Goal: Navigation & Orientation: Find specific page/section

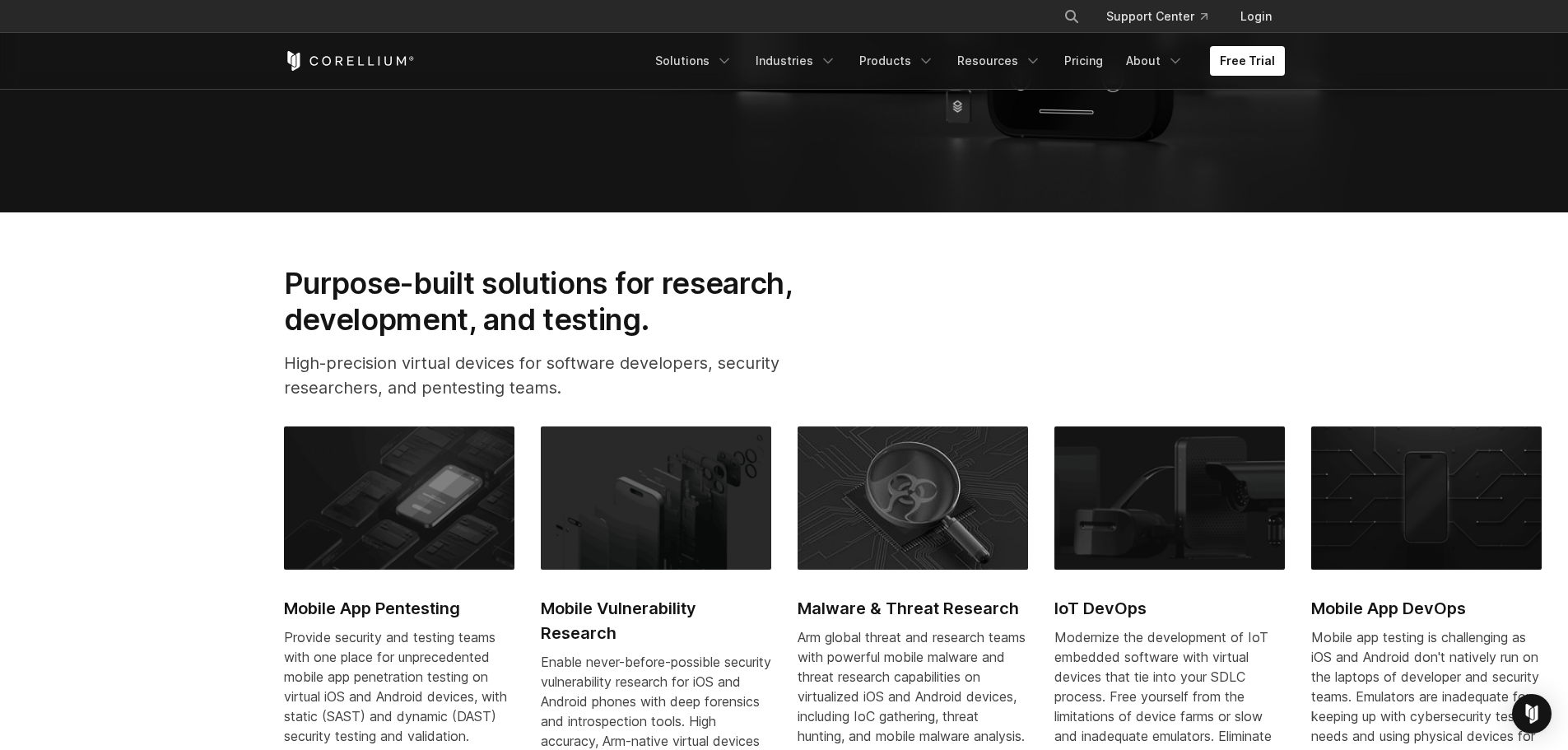
scroll to position [659, 0]
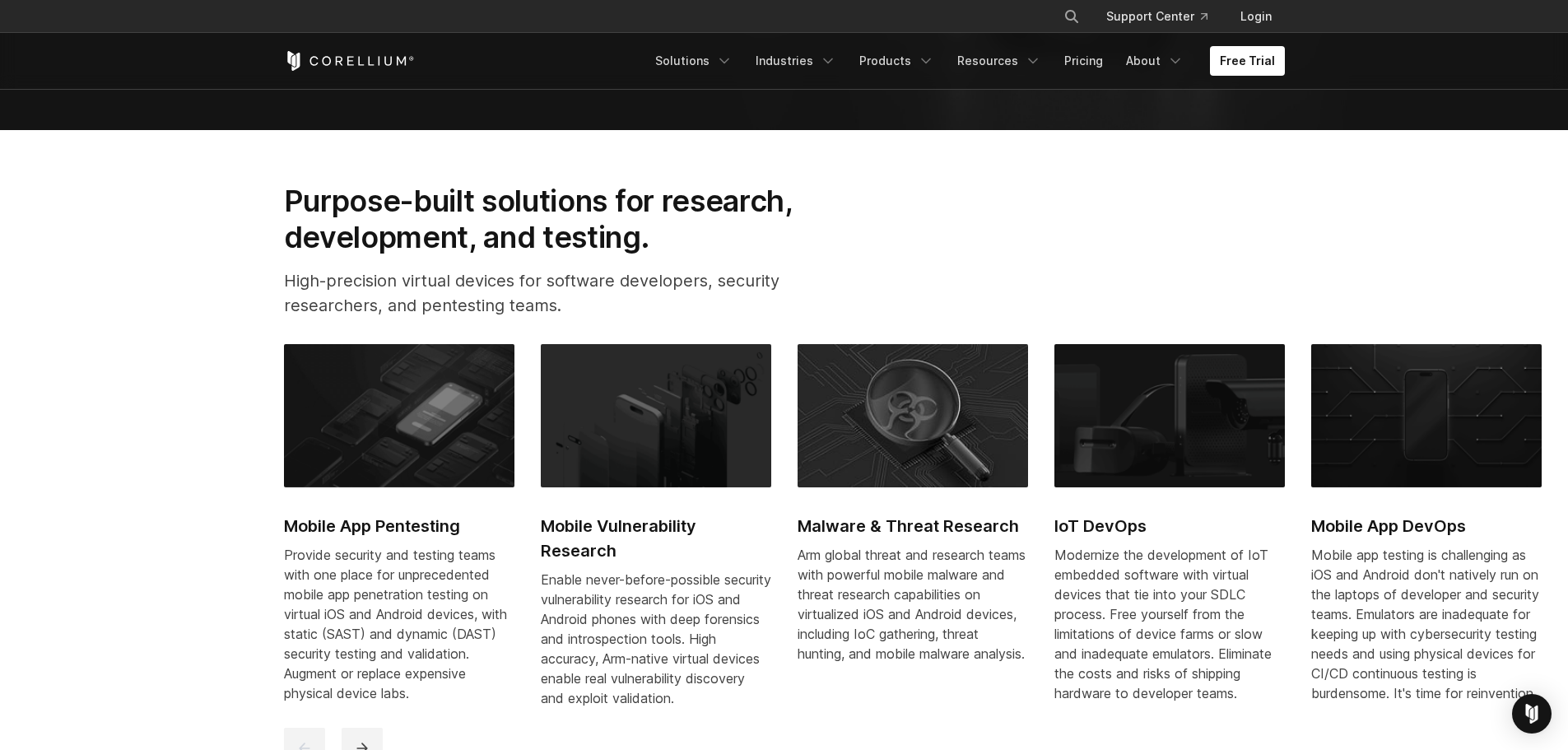
drag, startPoint x: 1220, startPoint y: 490, endPoint x: 819, endPoint y: 477, distance: 401.2
click at [793, 474] on div "Mobile App Pentesting Provide security and testing teams with one place for unp…" at bounding box center [1183, 535] width 1797 height 384
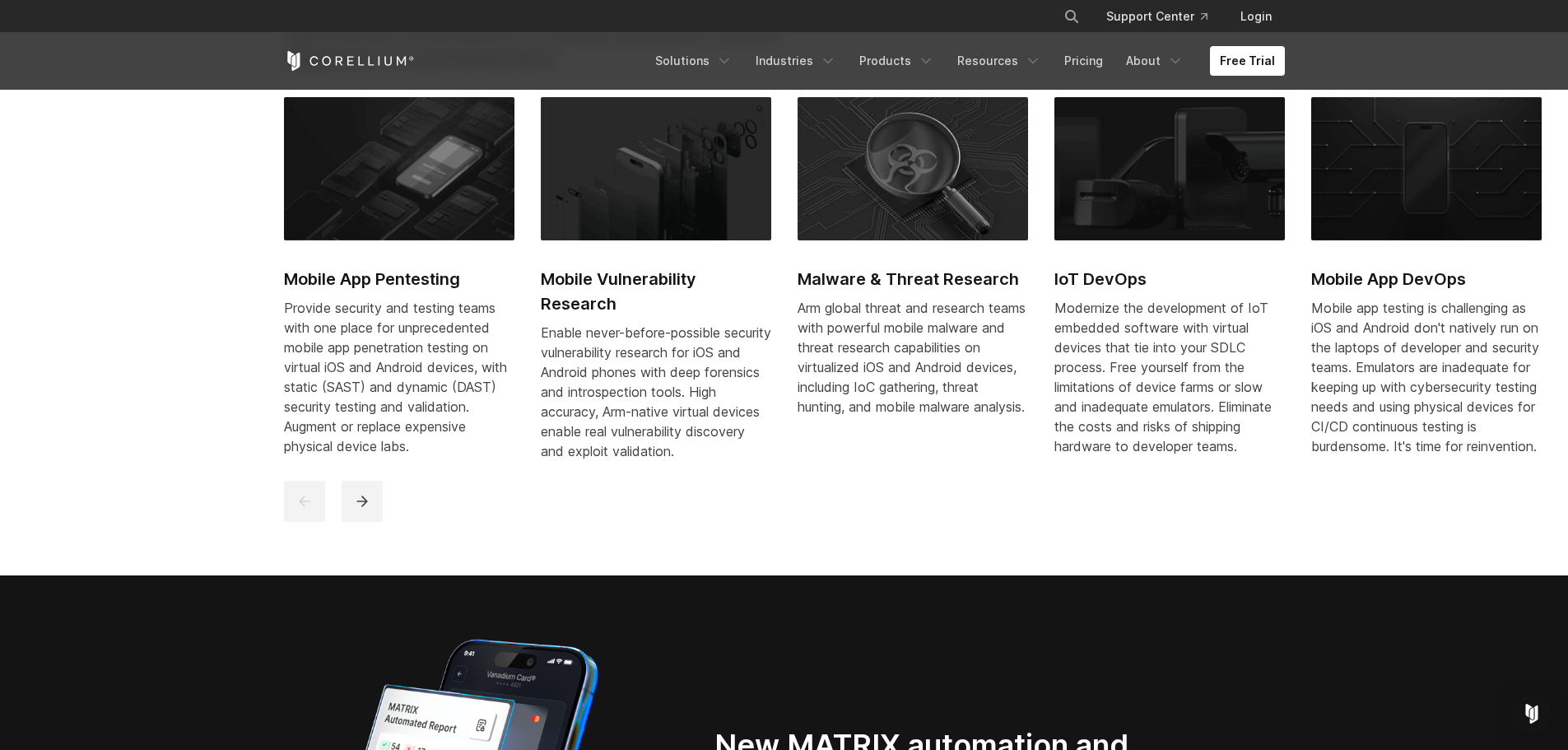
drag, startPoint x: 806, startPoint y: 453, endPoint x: 762, endPoint y: 464, distance: 45.4
click at [725, 453] on div "Mobile App Pentesting Provide security and testing teams with one place for unp…" at bounding box center [1183, 289] width 1797 height 384
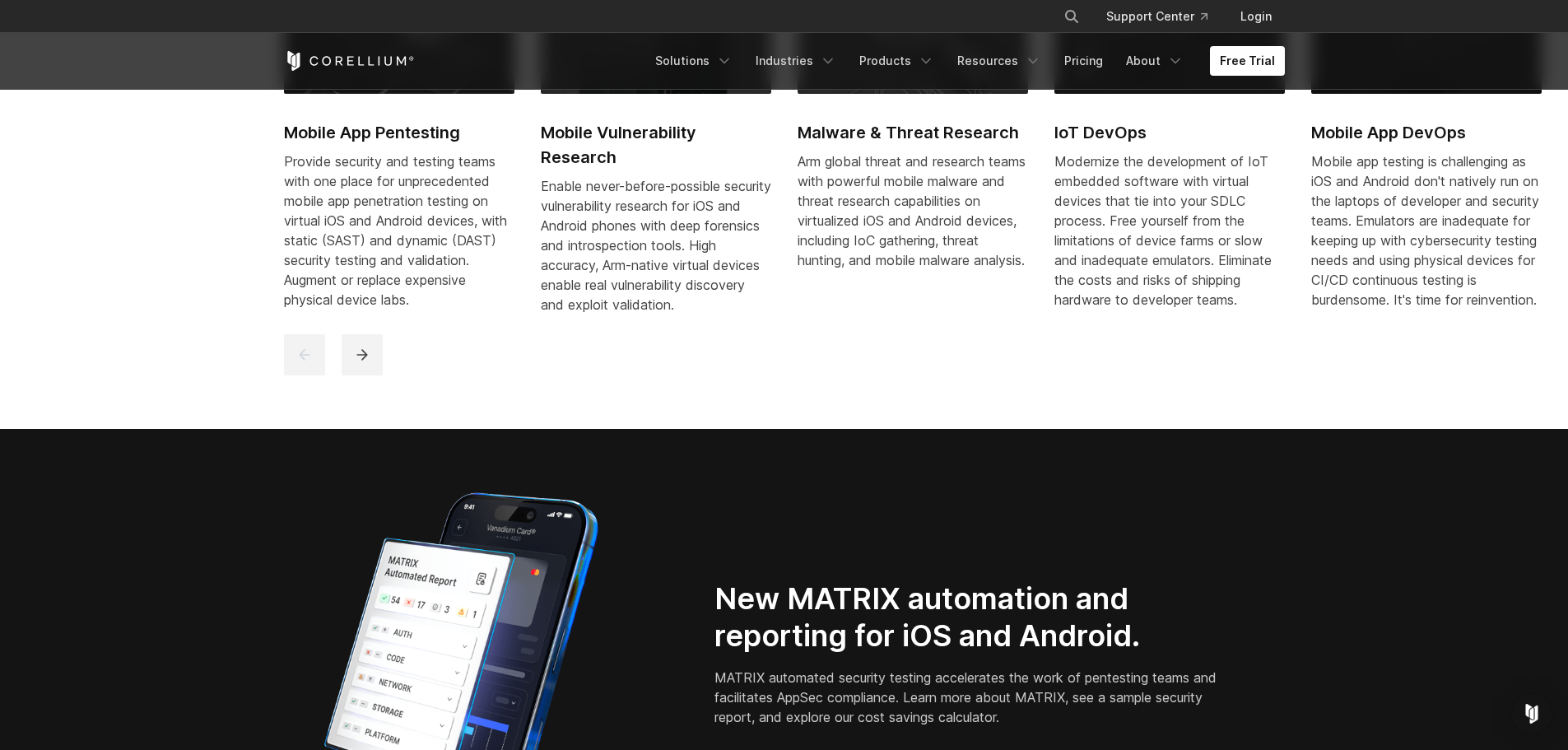
scroll to position [1235, 0]
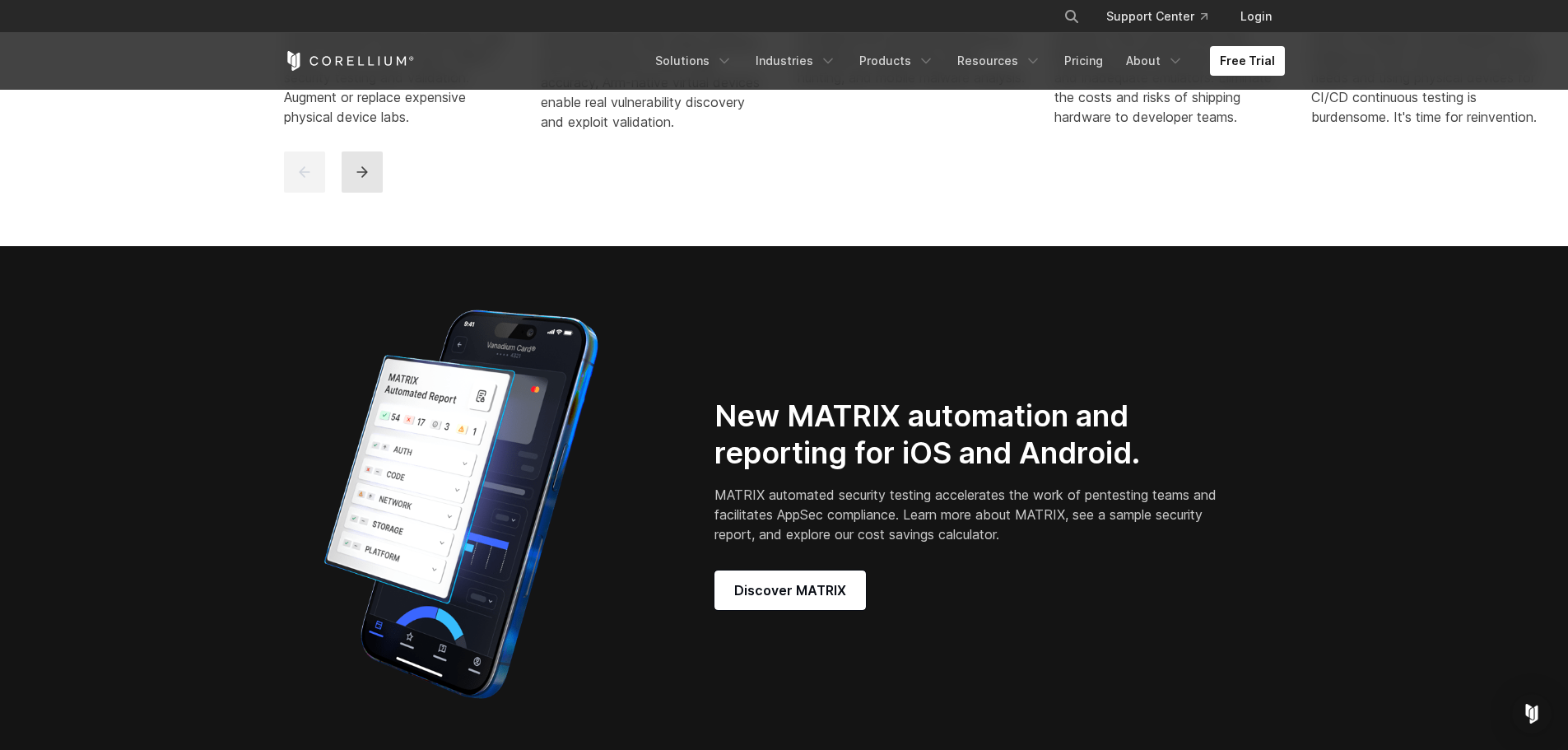
click at [350, 190] on button "next" at bounding box center [363, 172] width 42 height 42
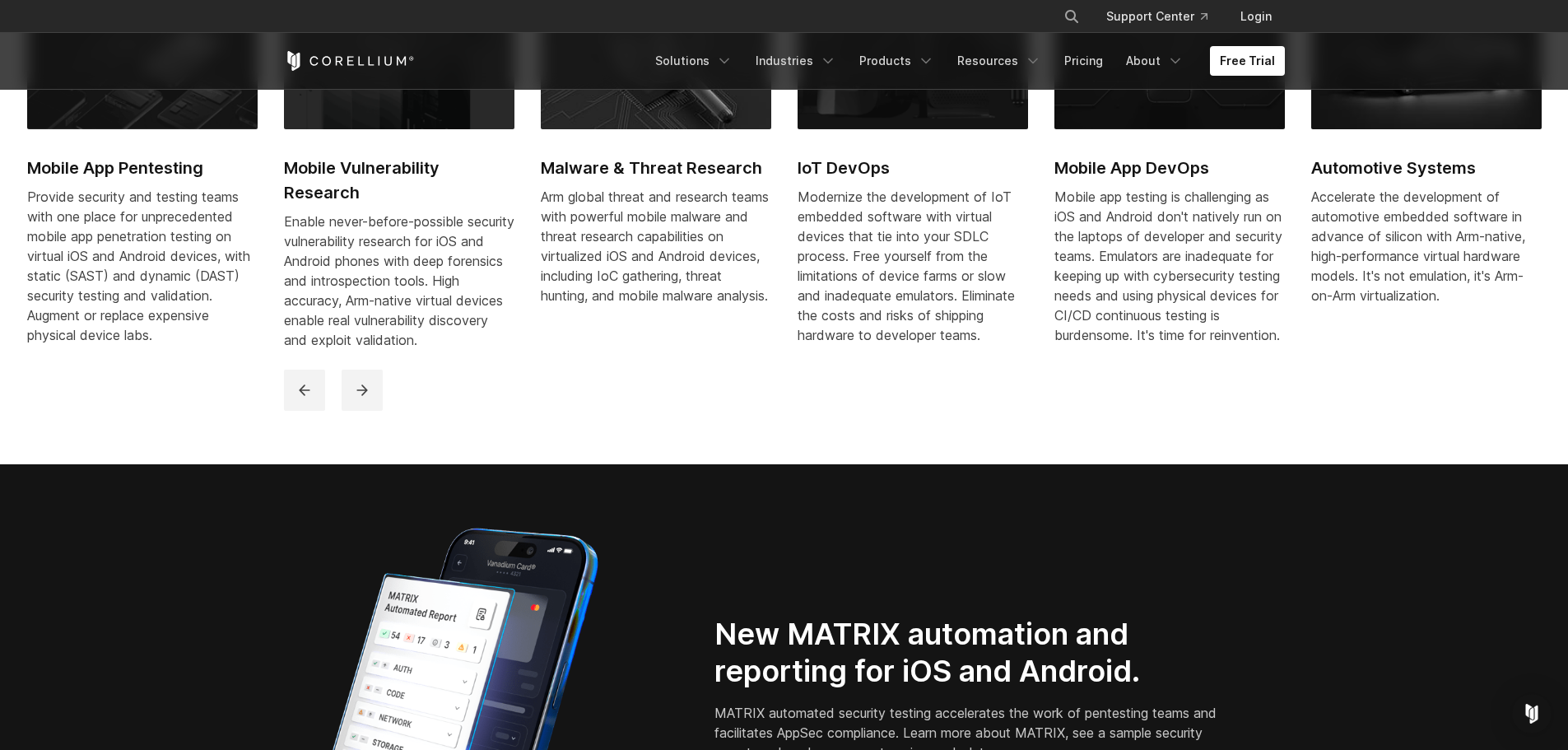
scroll to position [988, 0]
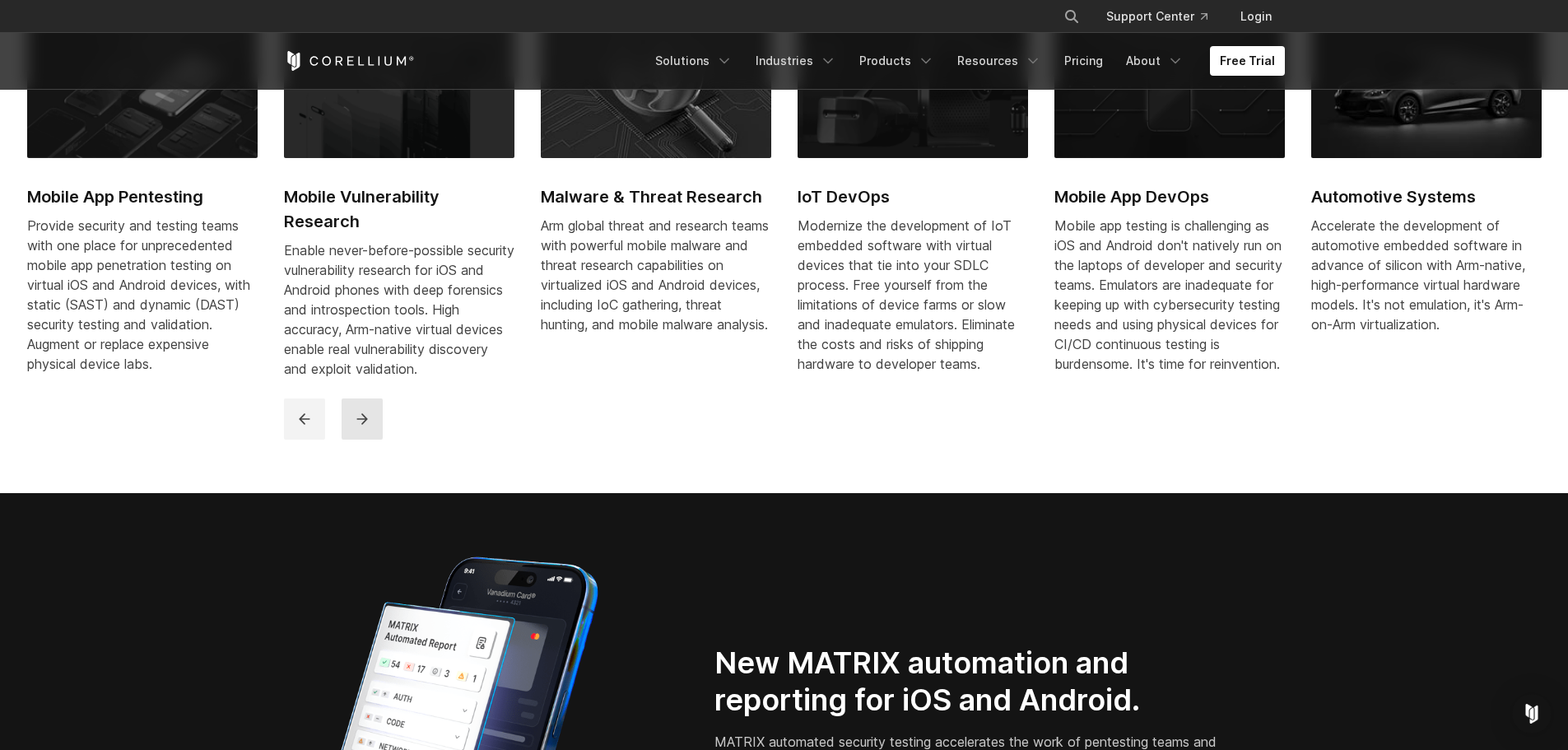
click at [381, 420] on button "next" at bounding box center [363, 419] width 42 height 42
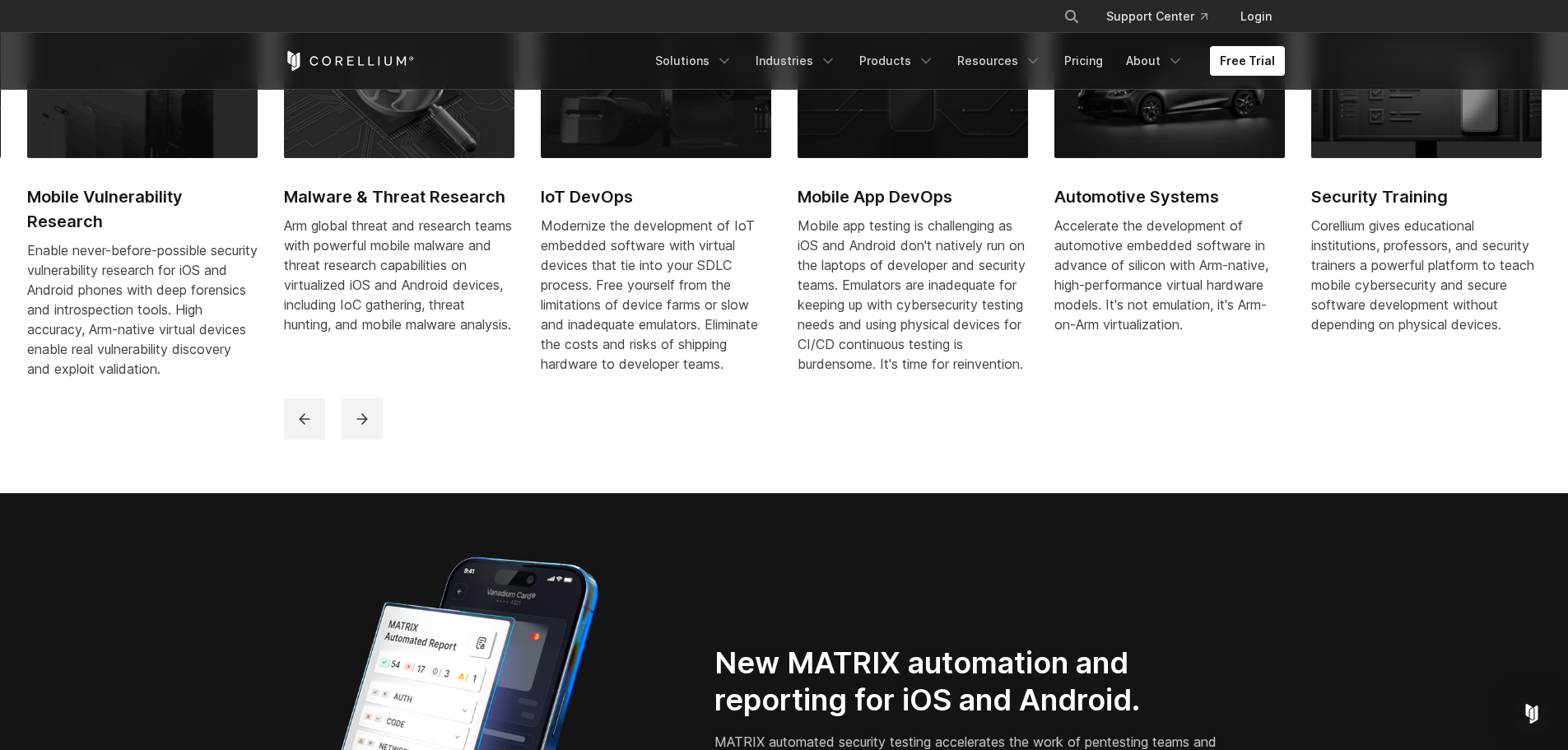
drag, startPoint x: 358, startPoint y: 437, endPoint x: 569, endPoint y: 459, distance: 212.1
click at [357, 427] on icon "next" at bounding box center [362, 419] width 16 height 16
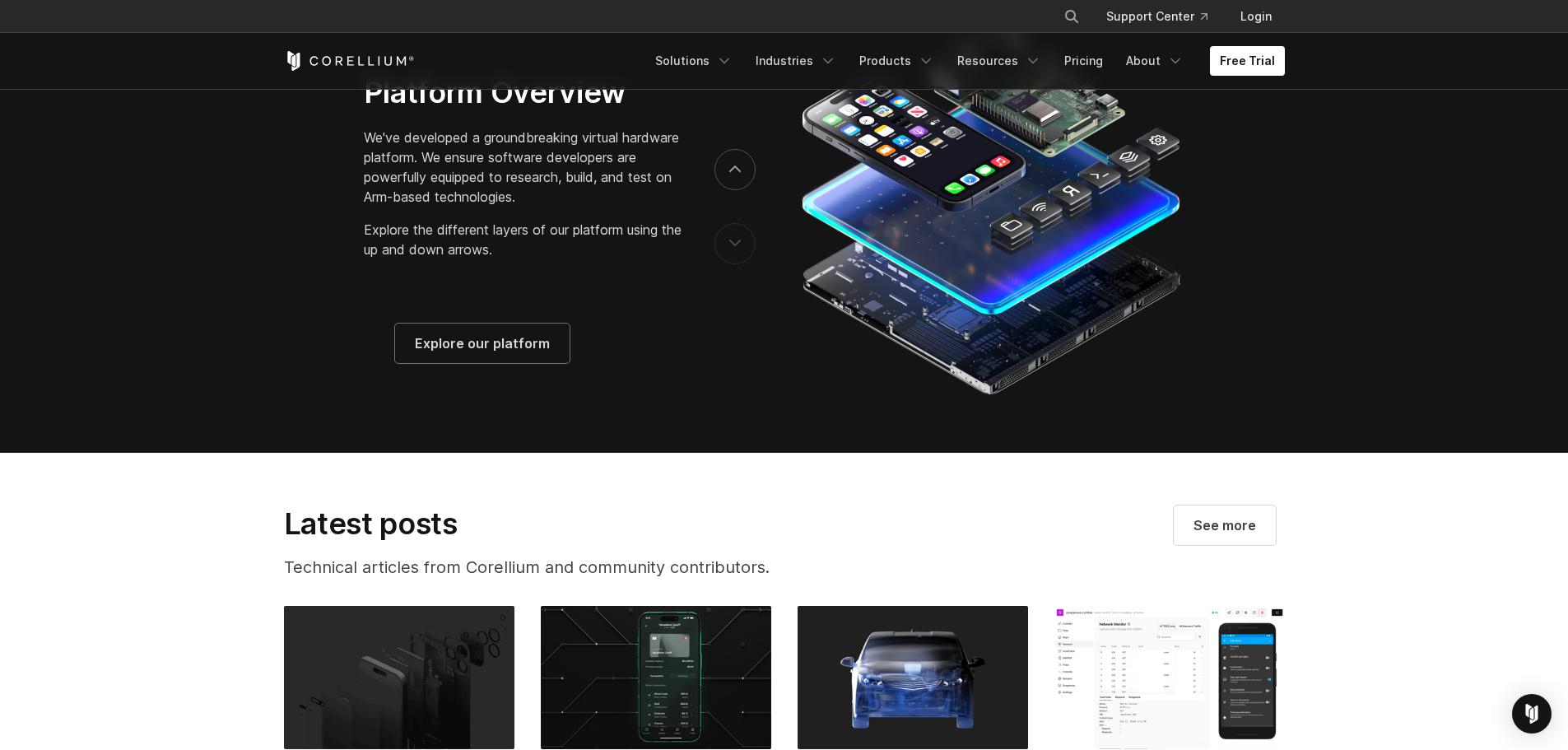
scroll to position [2634, 0]
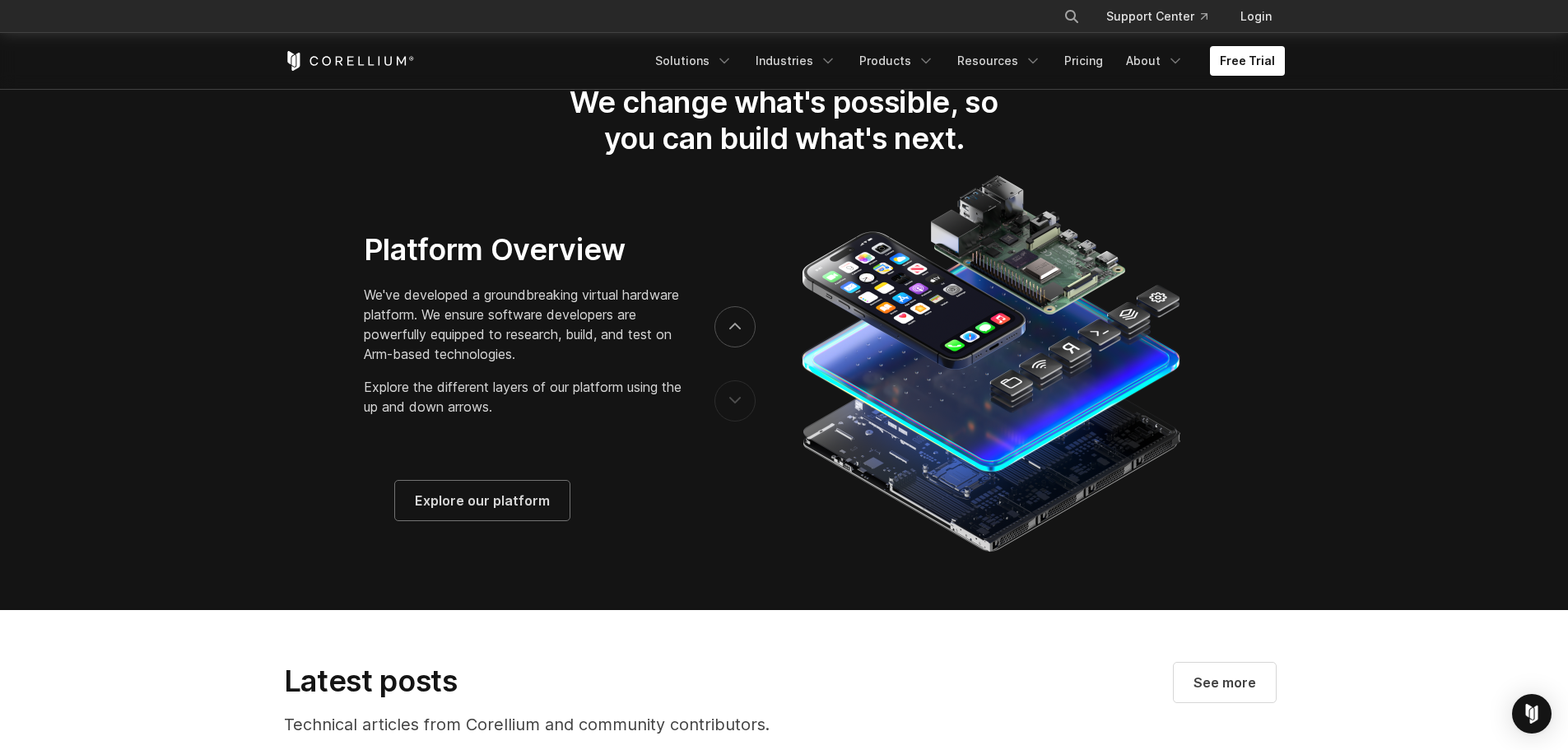
click at [733, 421] on button "previous" at bounding box center [735, 401] width 42 height 42
click at [735, 421] on button "previous" at bounding box center [735, 401] width 42 height 42
click at [730, 367] on div at bounding box center [735, 364] width 42 height 148
click at [737, 346] on button "next" at bounding box center [735, 327] width 42 height 42
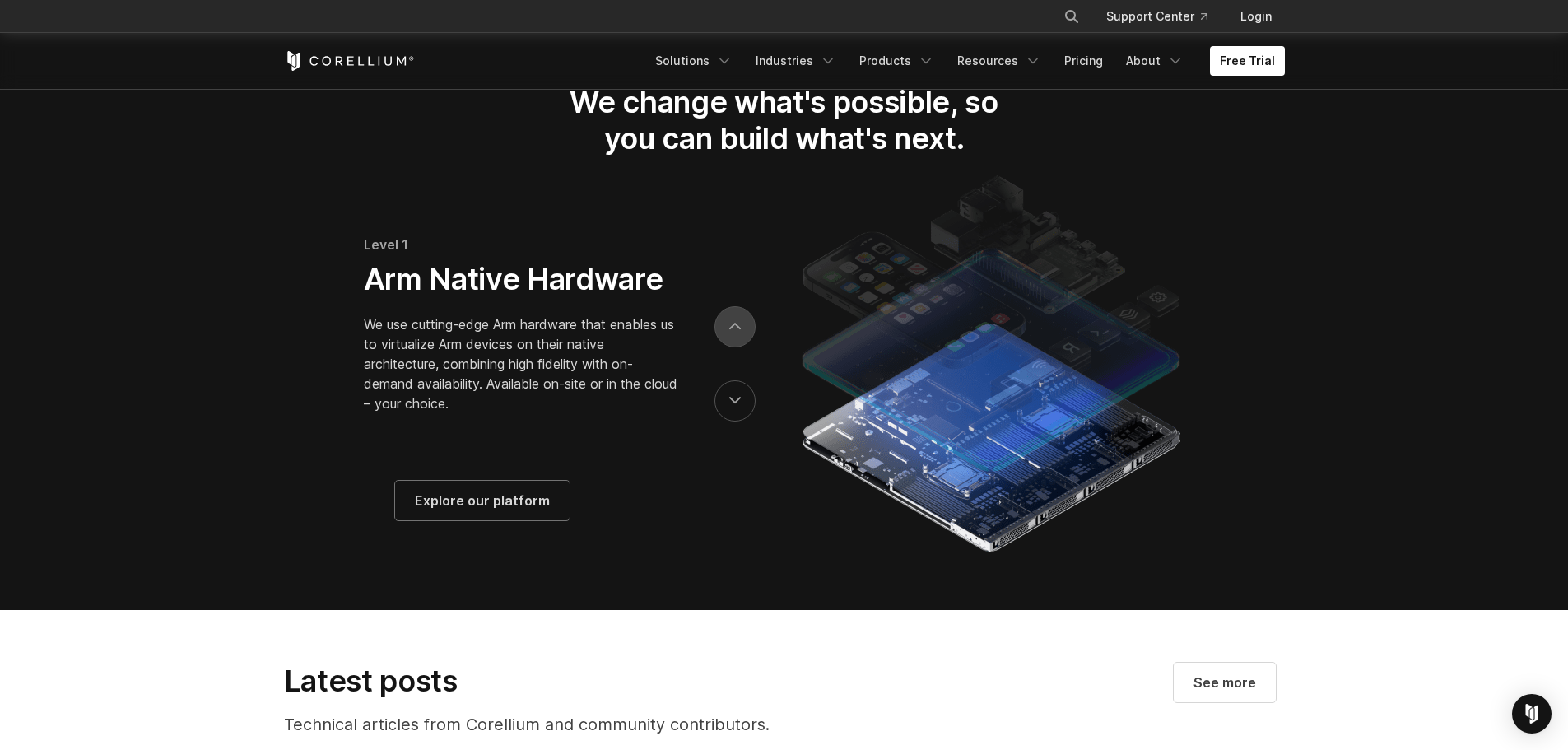
click at [737, 346] on button "next" at bounding box center [735, 327] width 42 height 42
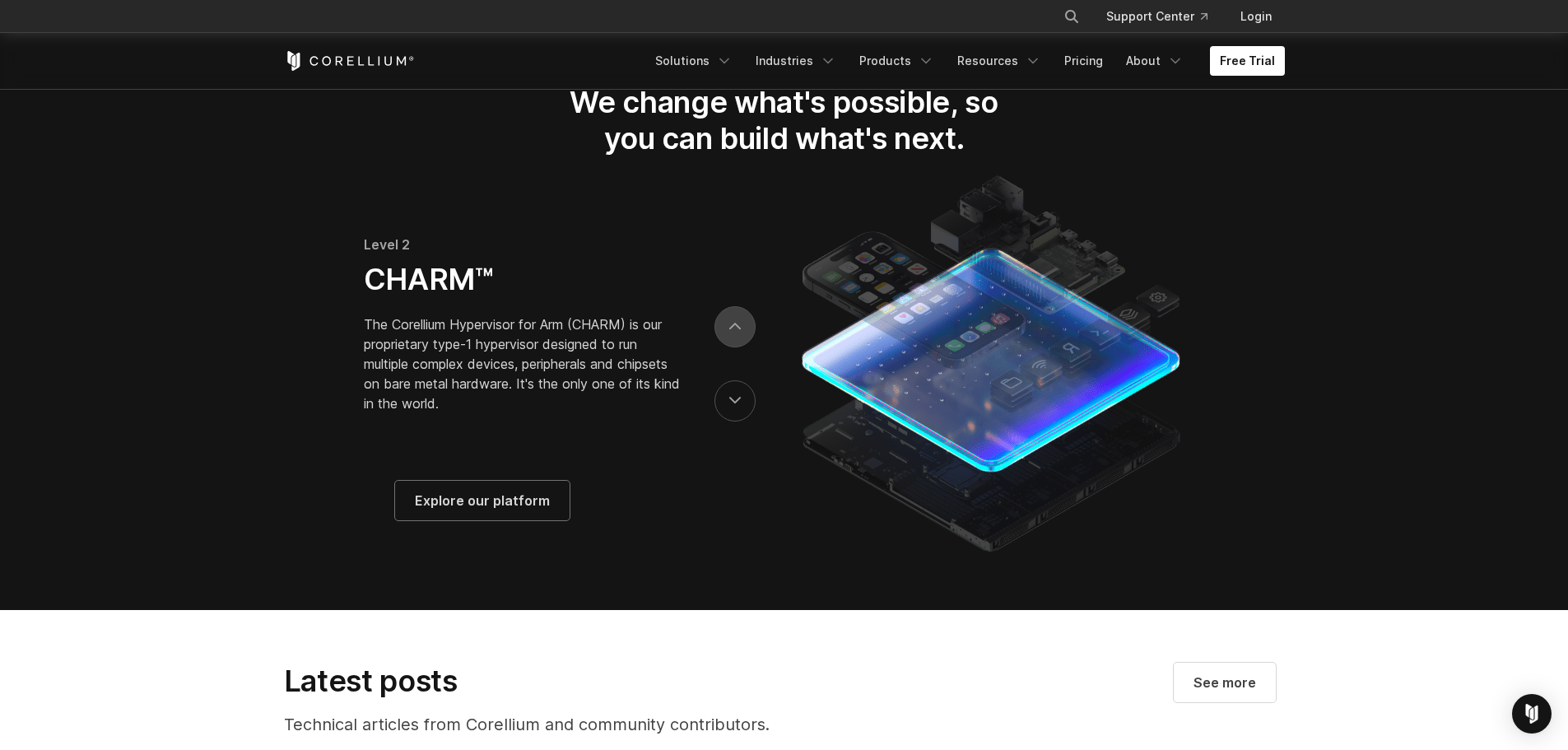
click at [737, 346] on button "next" at bounding box center [735, 327] width 42 height 42
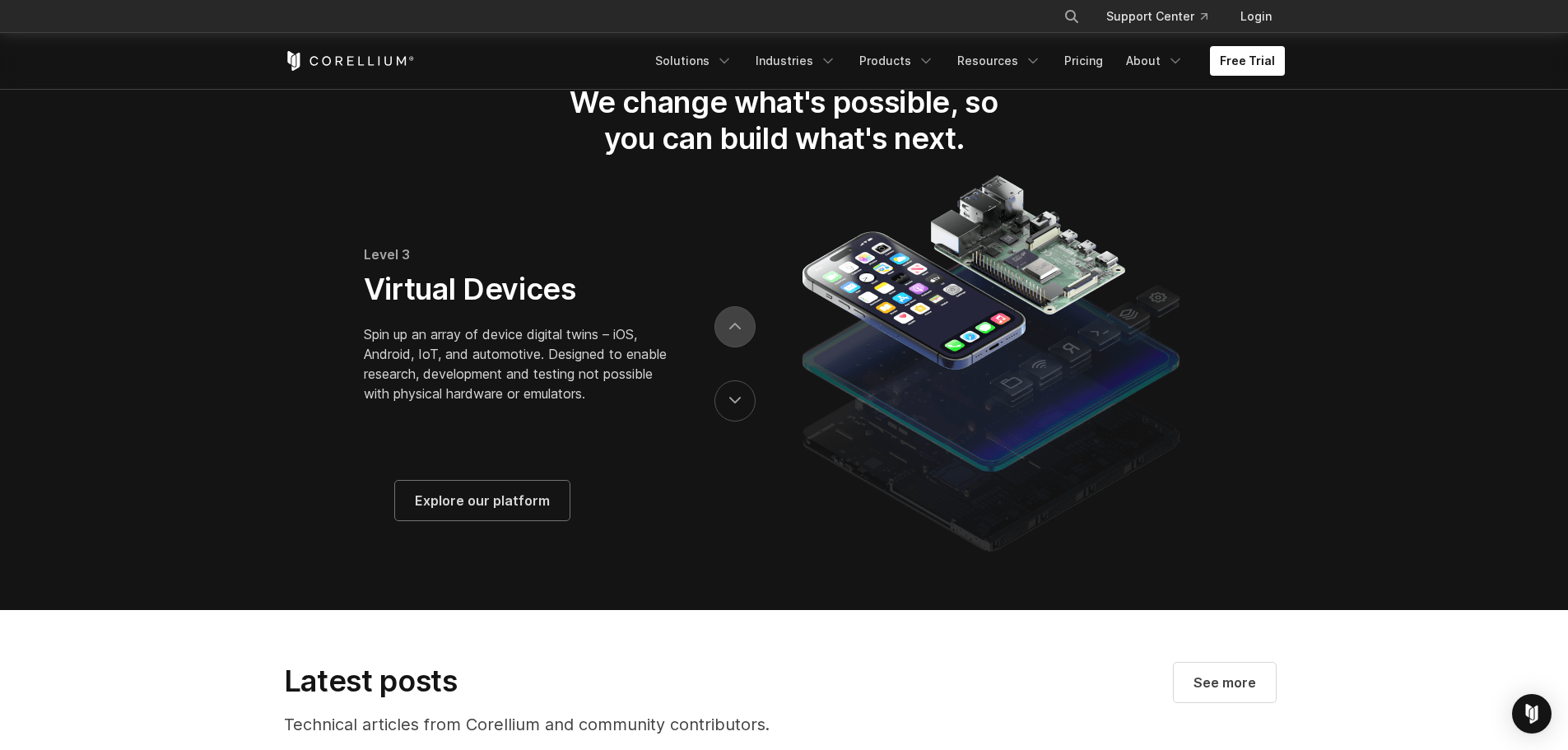
click at [737, 346] on button "next" at bounding box center [735, 327] width 42 height 42
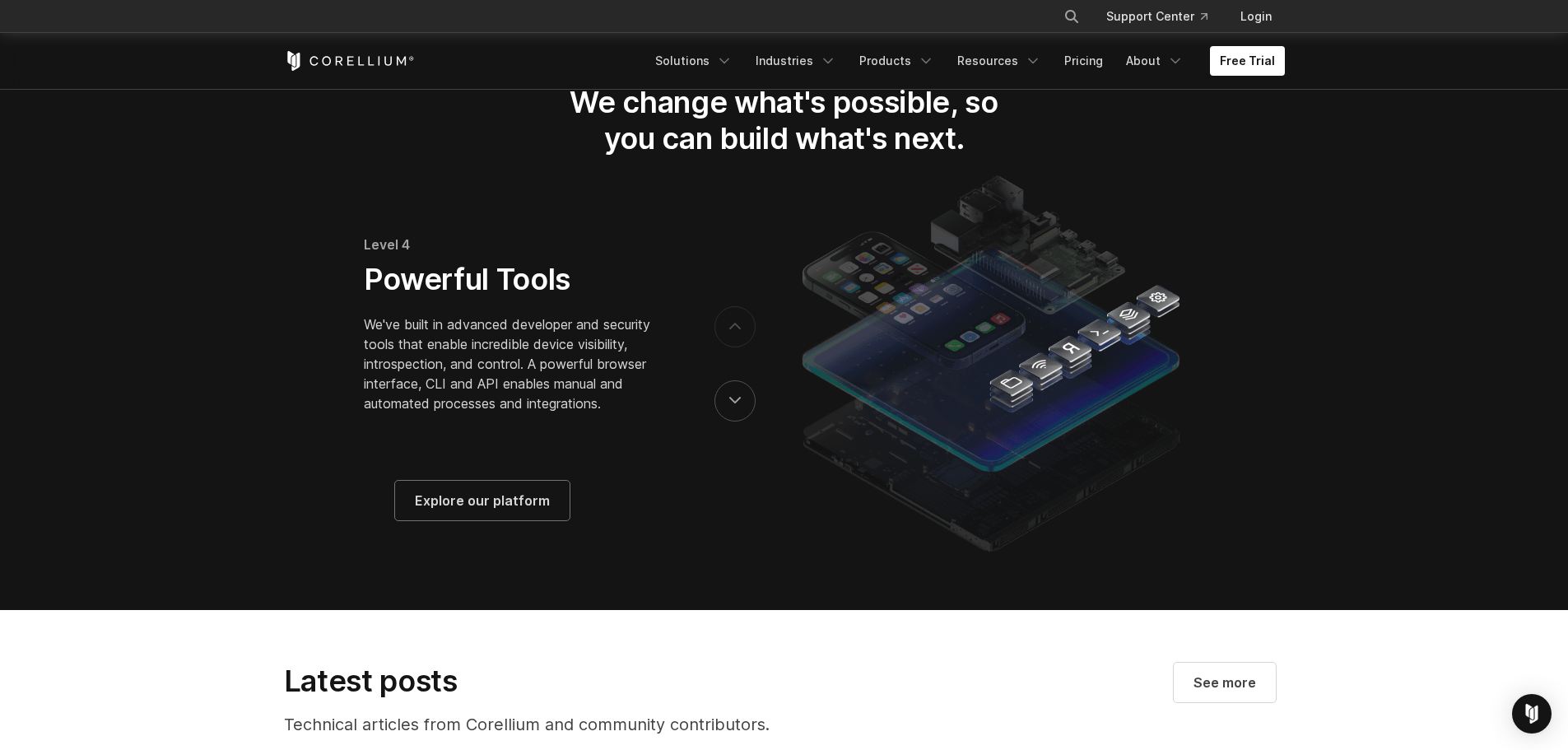
click at [737, 346] on button "next" at bounding box center [735, 327] width 42 height 42
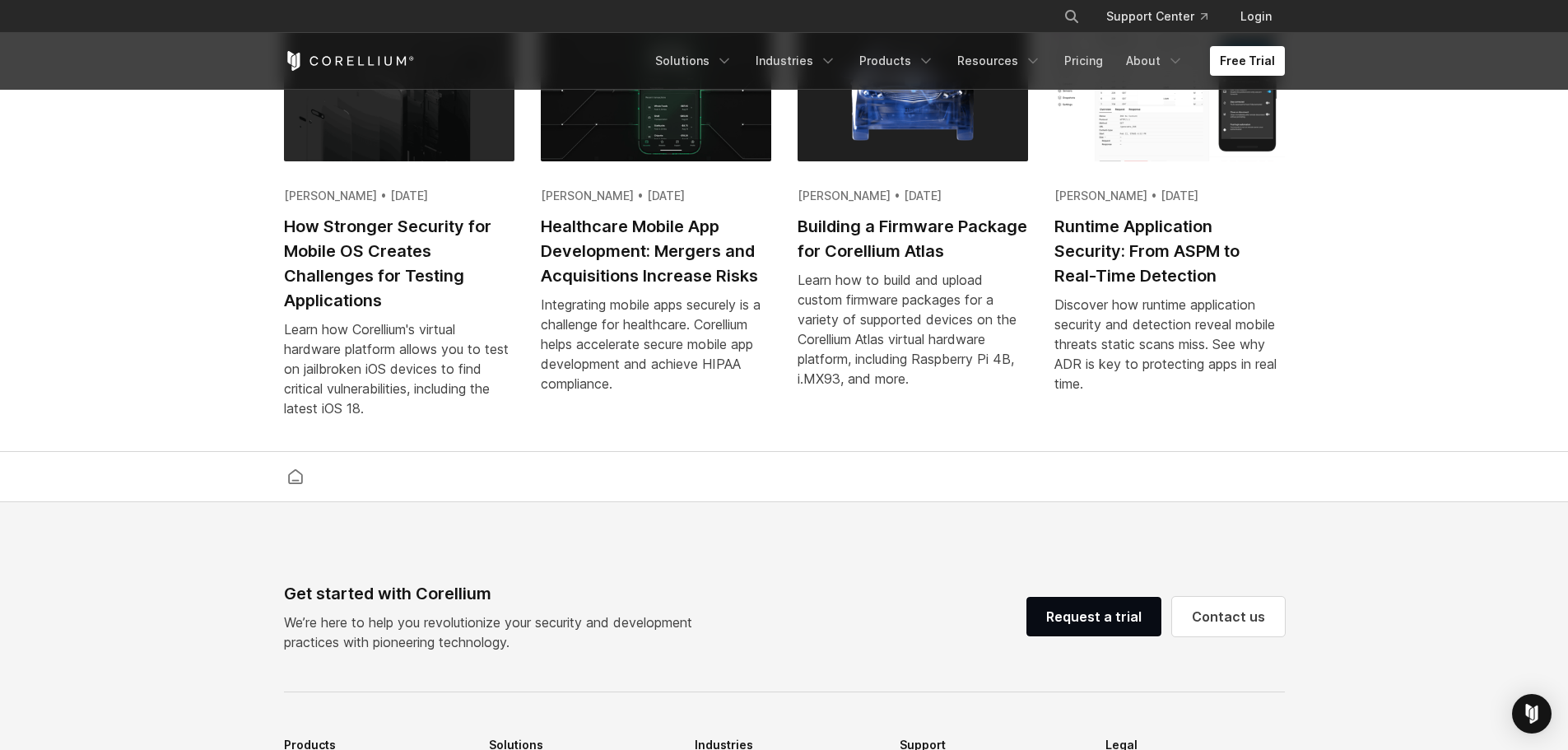
scroll to position [3374, 0]
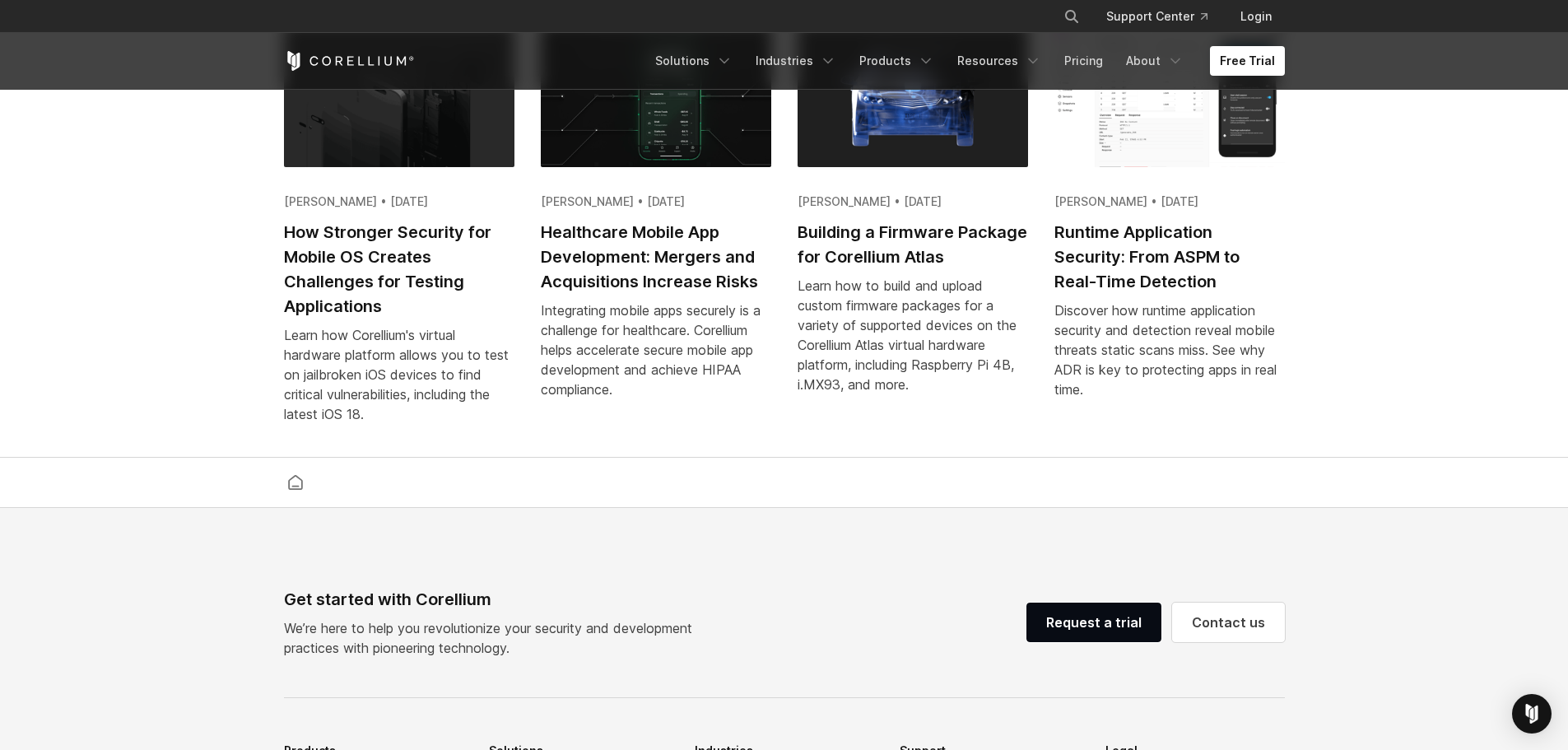
click at [368, 65] on icon "Corellium Home" at bounding box center [371, 60] width 5 height 9
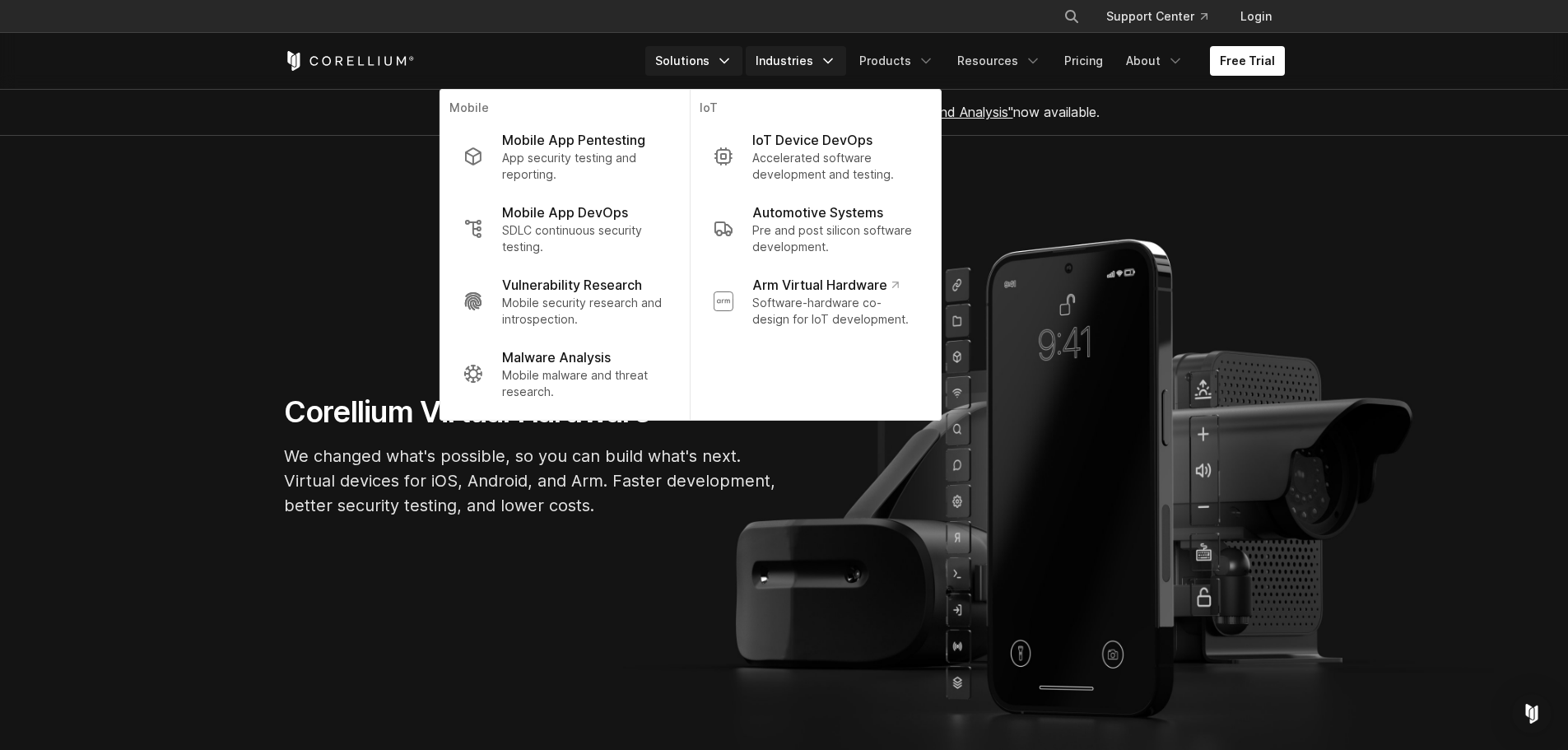
click at [816, 46] on link "Industries" at bounding box center [795, 60] width 100 height 30
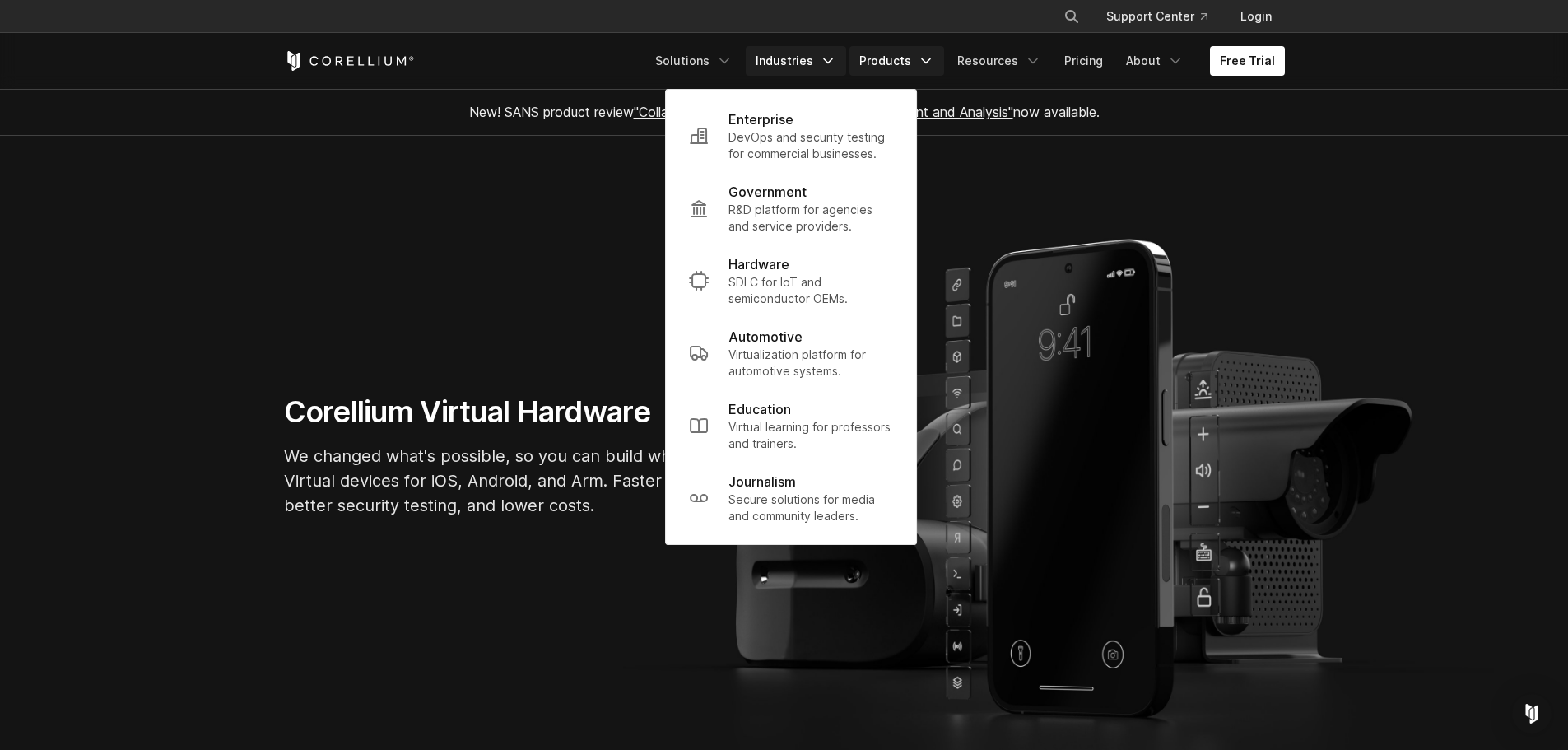
click at [909, 60] on link "Products" at bounding box center [896, 60] width 95 height 30
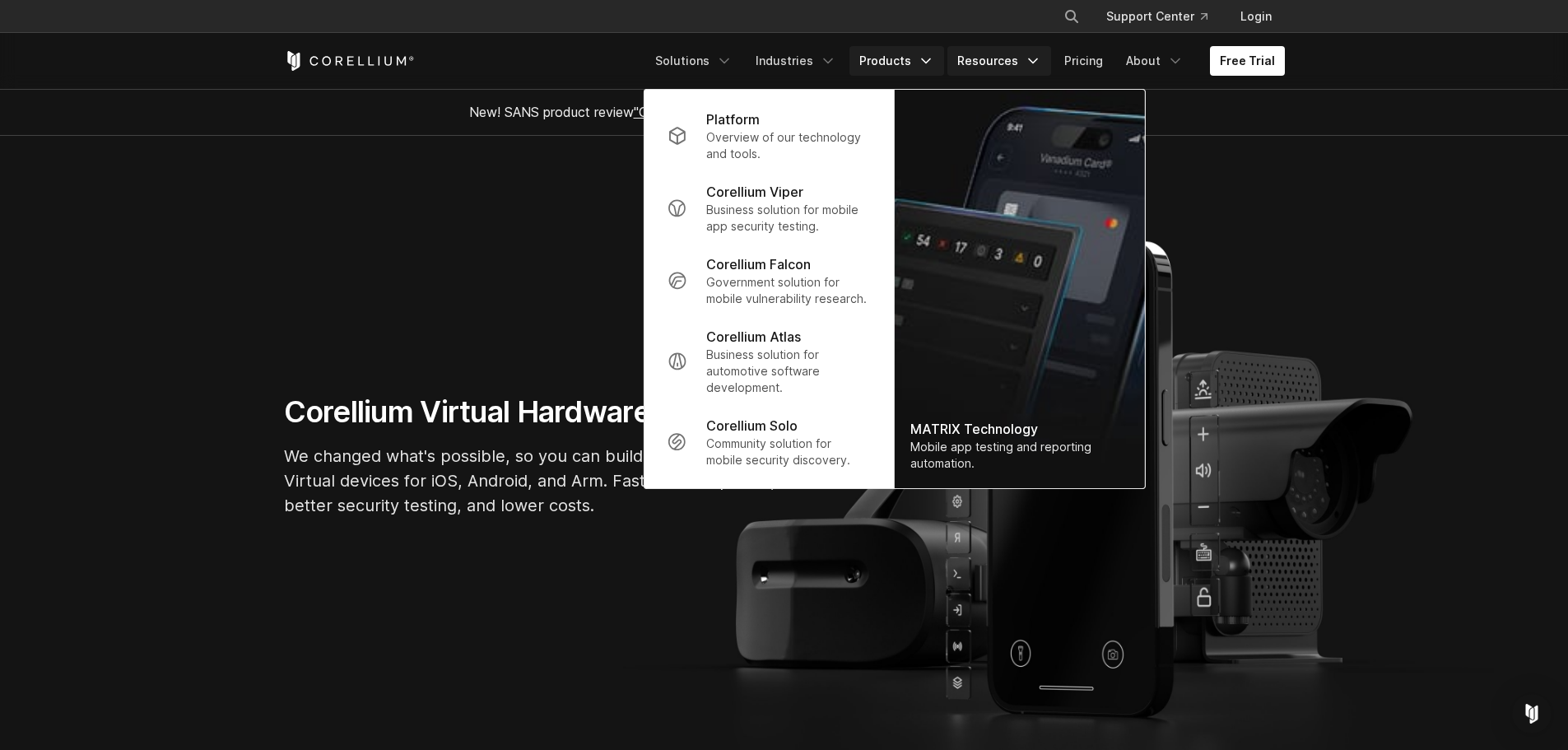
click at [1003, 48] on link "Resources" at bounding box center [999, 60] width 104 height 30
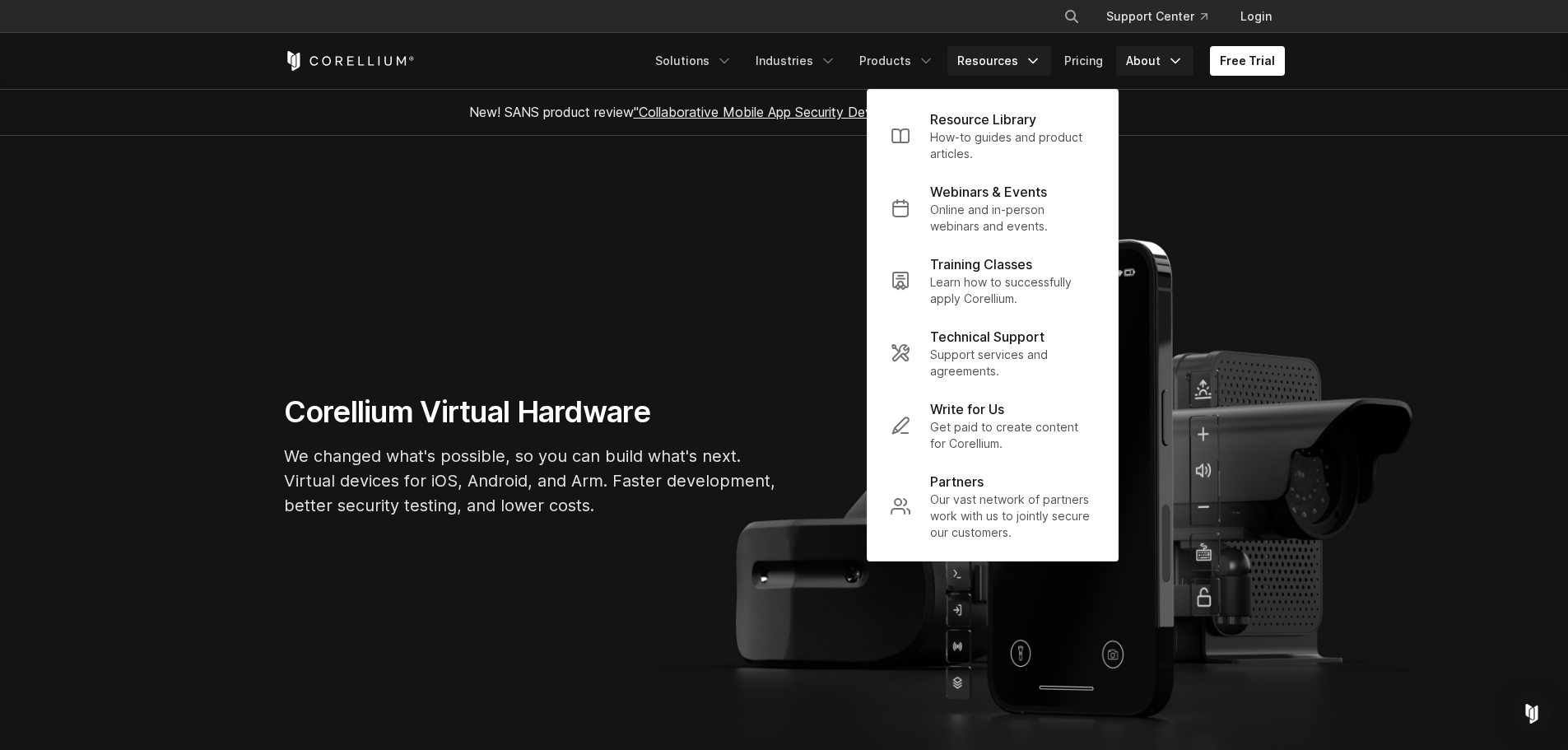
click at [1156, 58] on link "About" at bounding box center [1155, 60] width 78 height 30
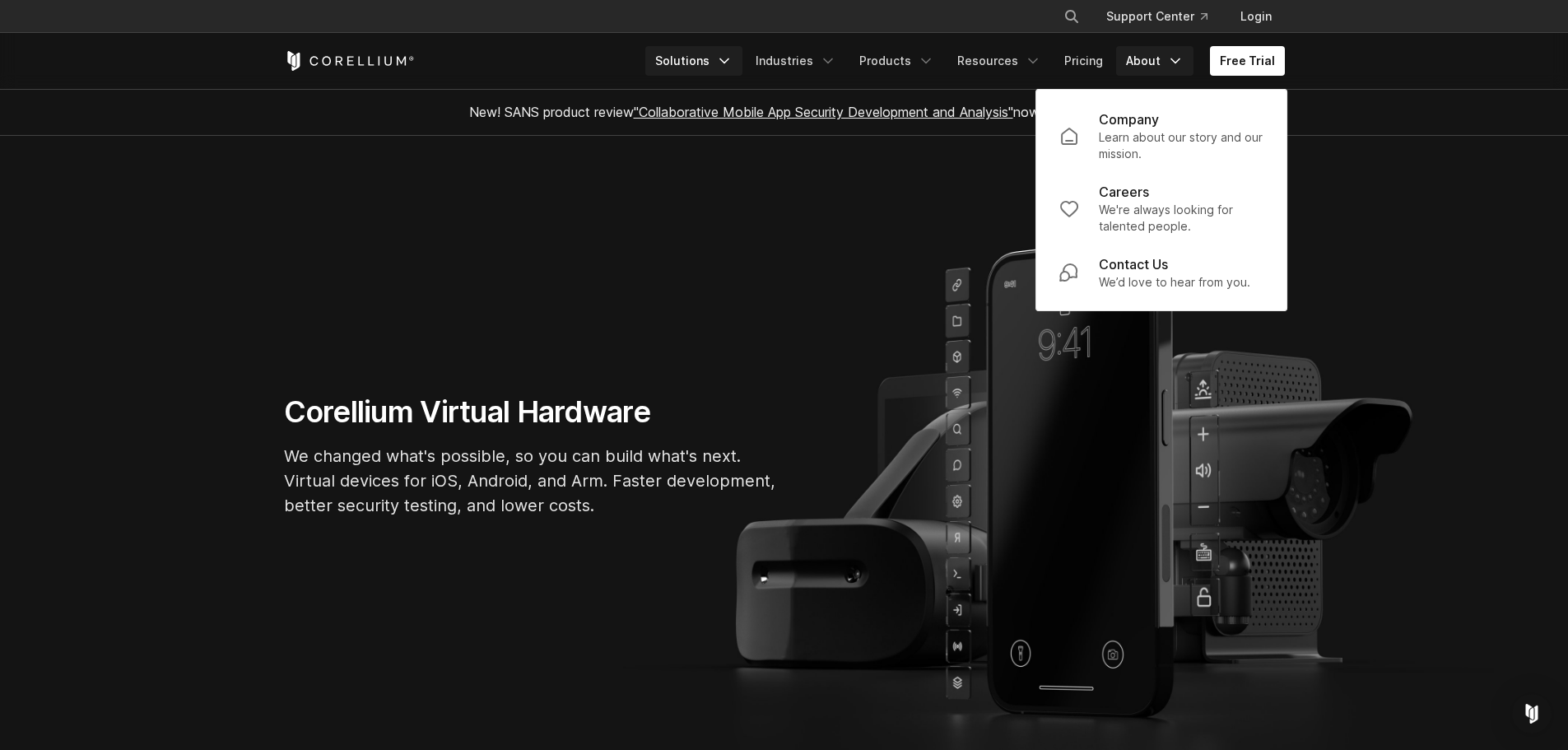
click at [699, 51] on link "Solutions" at bounding box center [694, 60] width 97 height 30
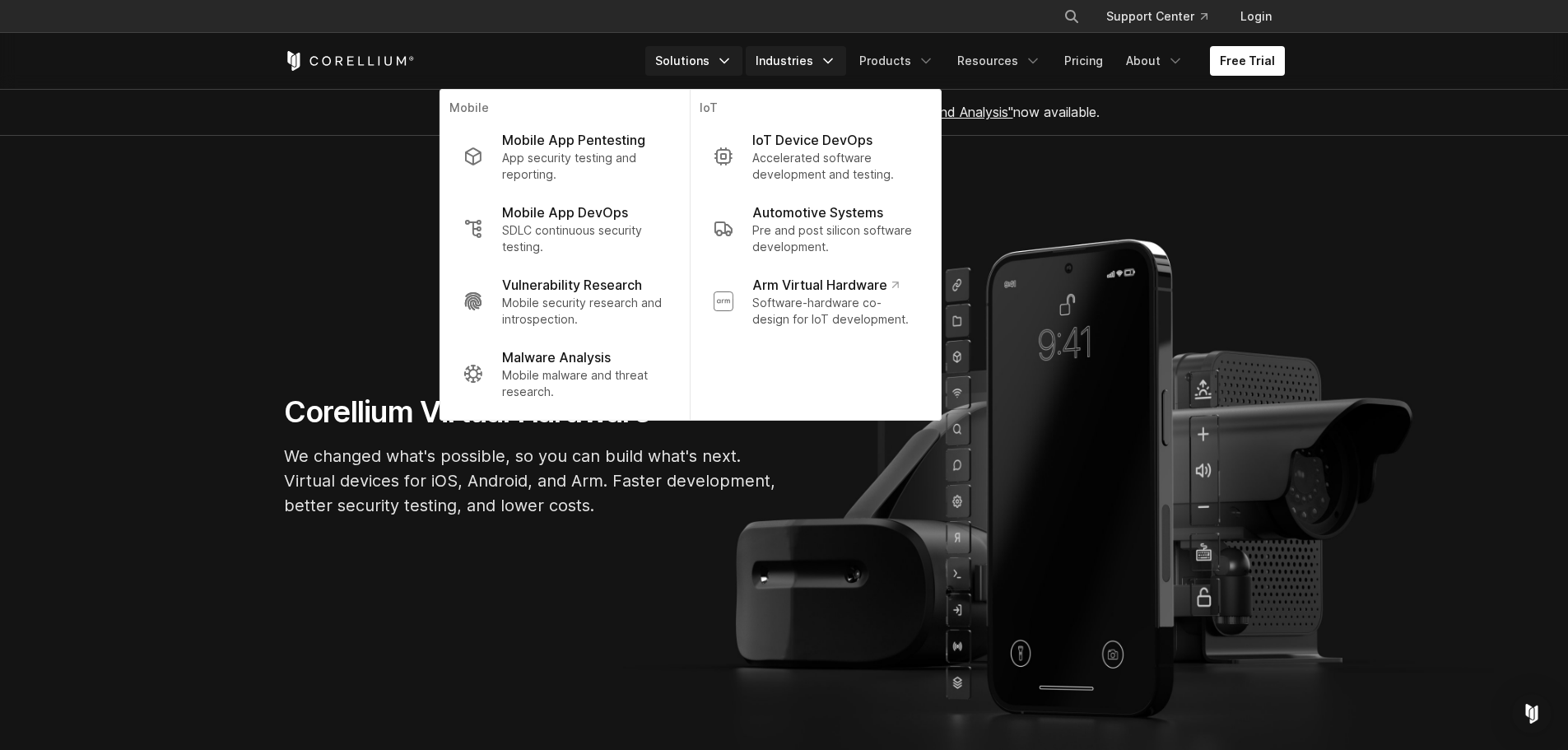
click at [826, 57] on link "Industries" at bounding box center [795, 60] width 100 height 30
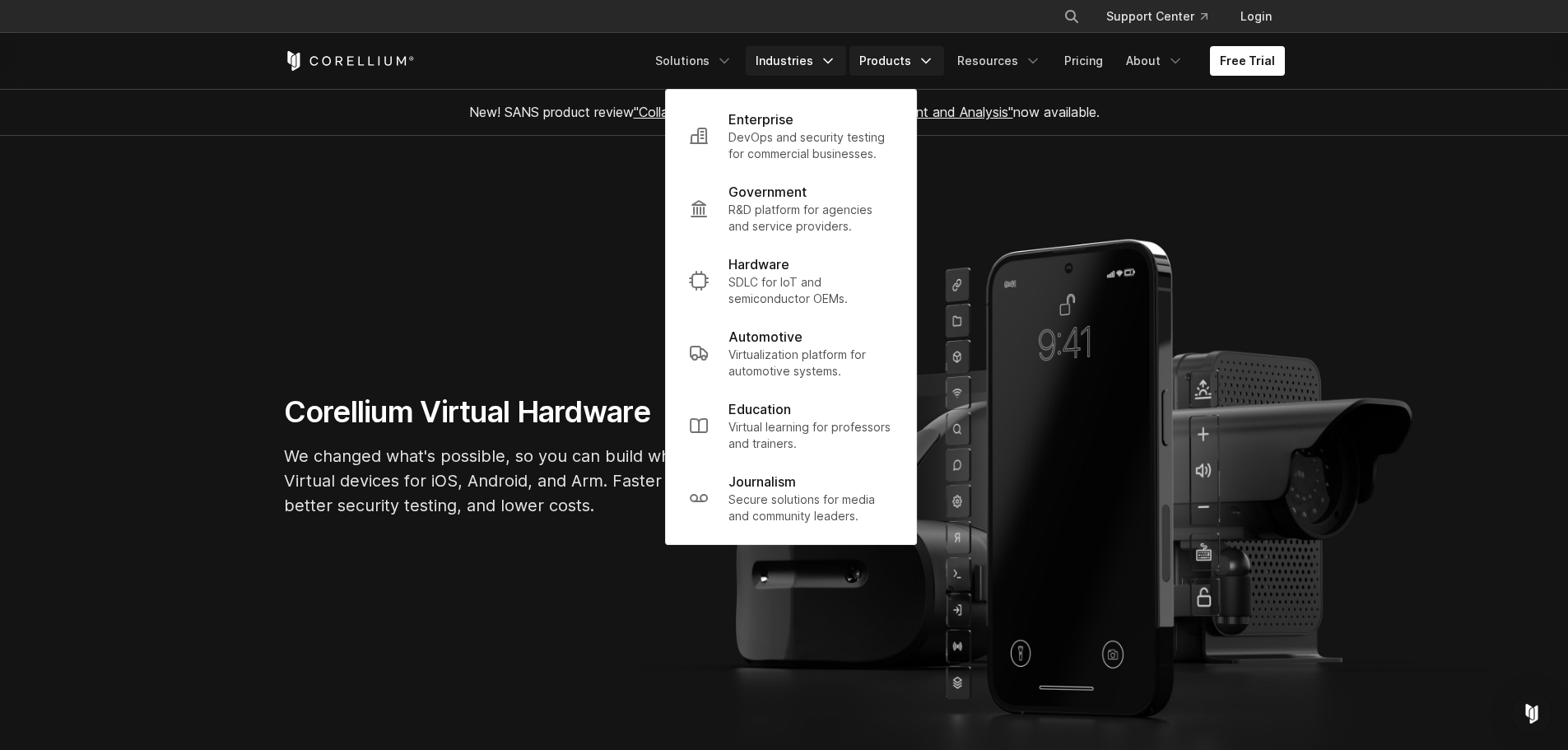
click at [890, 58] on link "Products" at bounding box center [896, 60] width 95 height 30
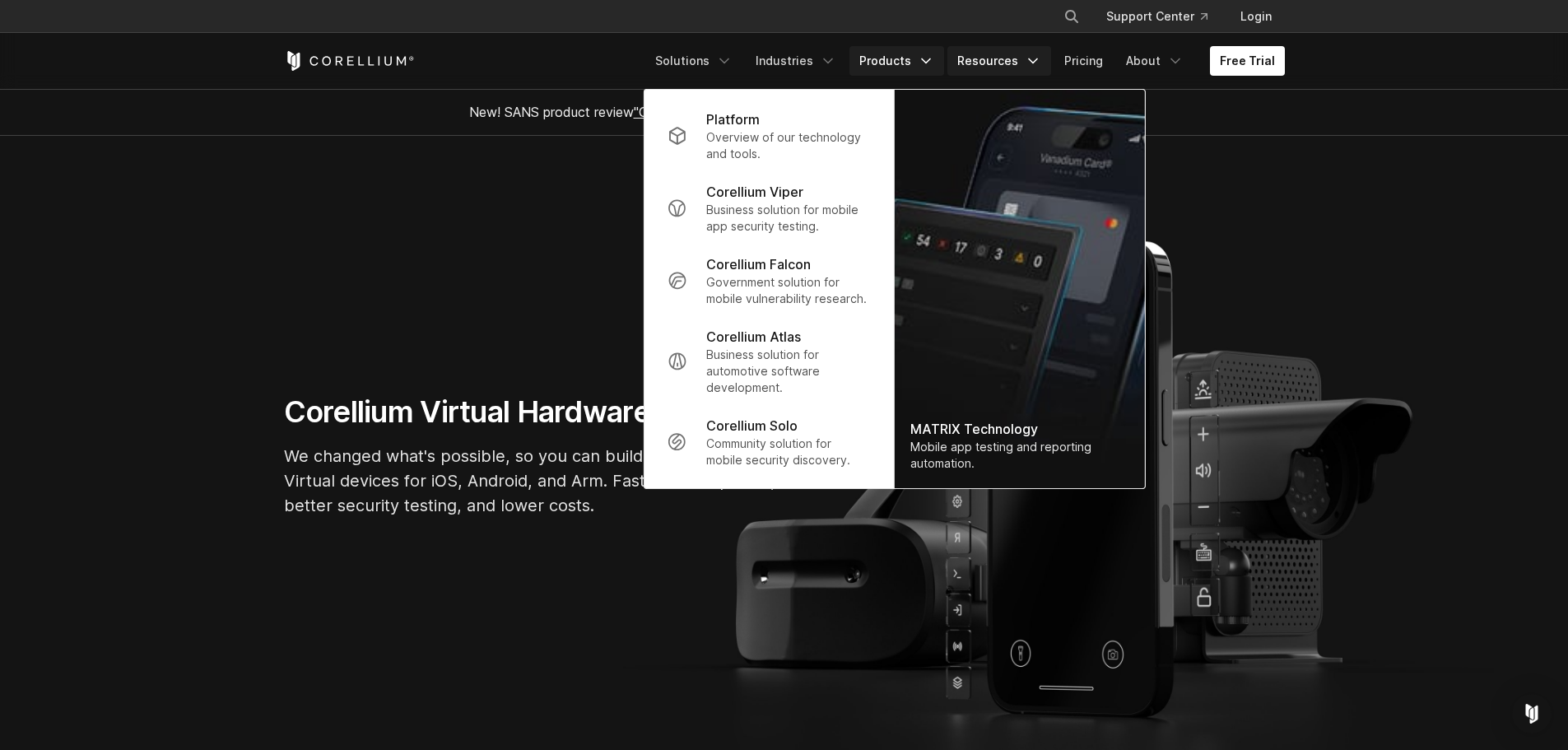
click at [993, 62] on link "Resources" at bounding box center [999, 60] width 104 height 30
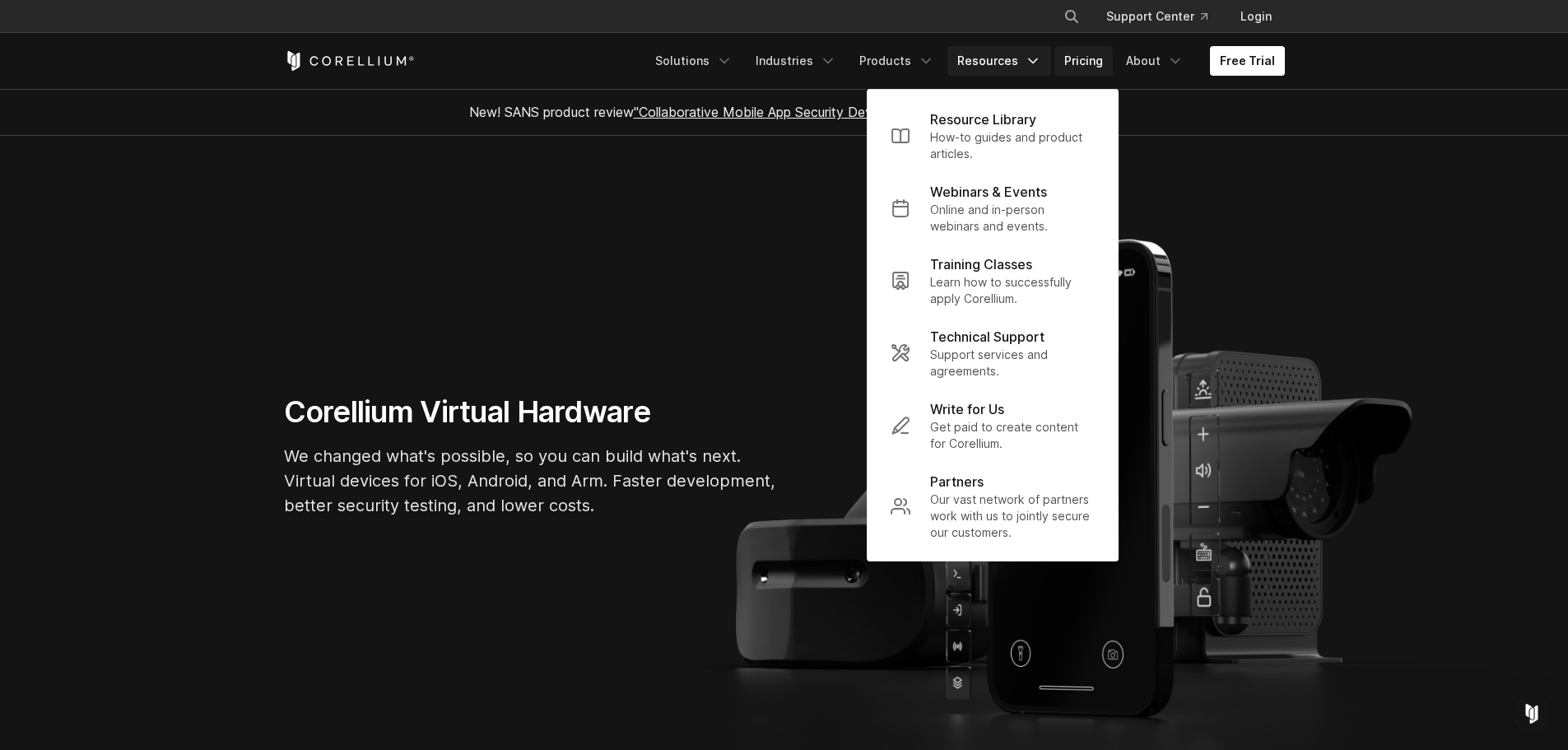
click at [1092, 63] on link "Pricing" at bounding box center [1083, 60] width 59 height 30
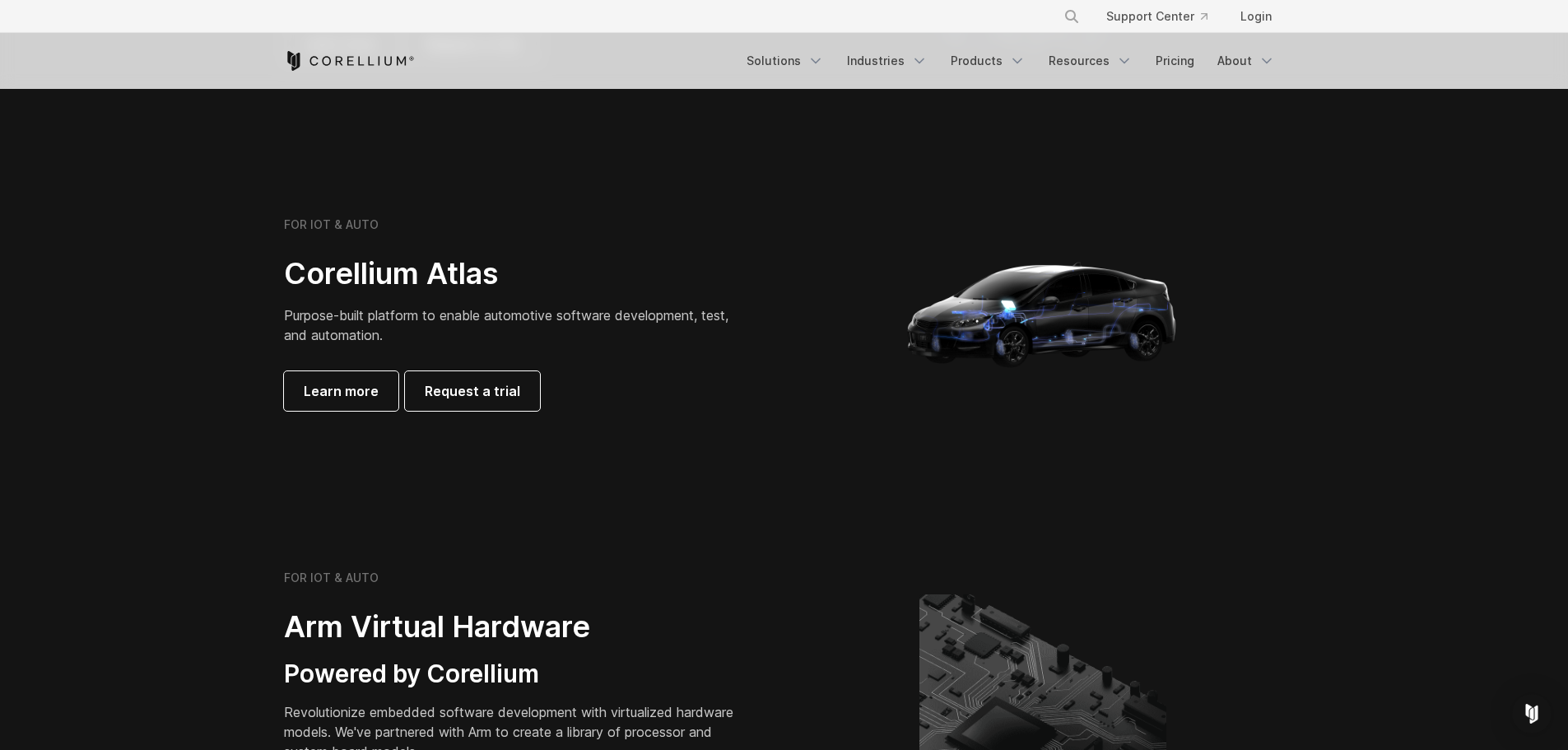
scroll to position [1811, 0]
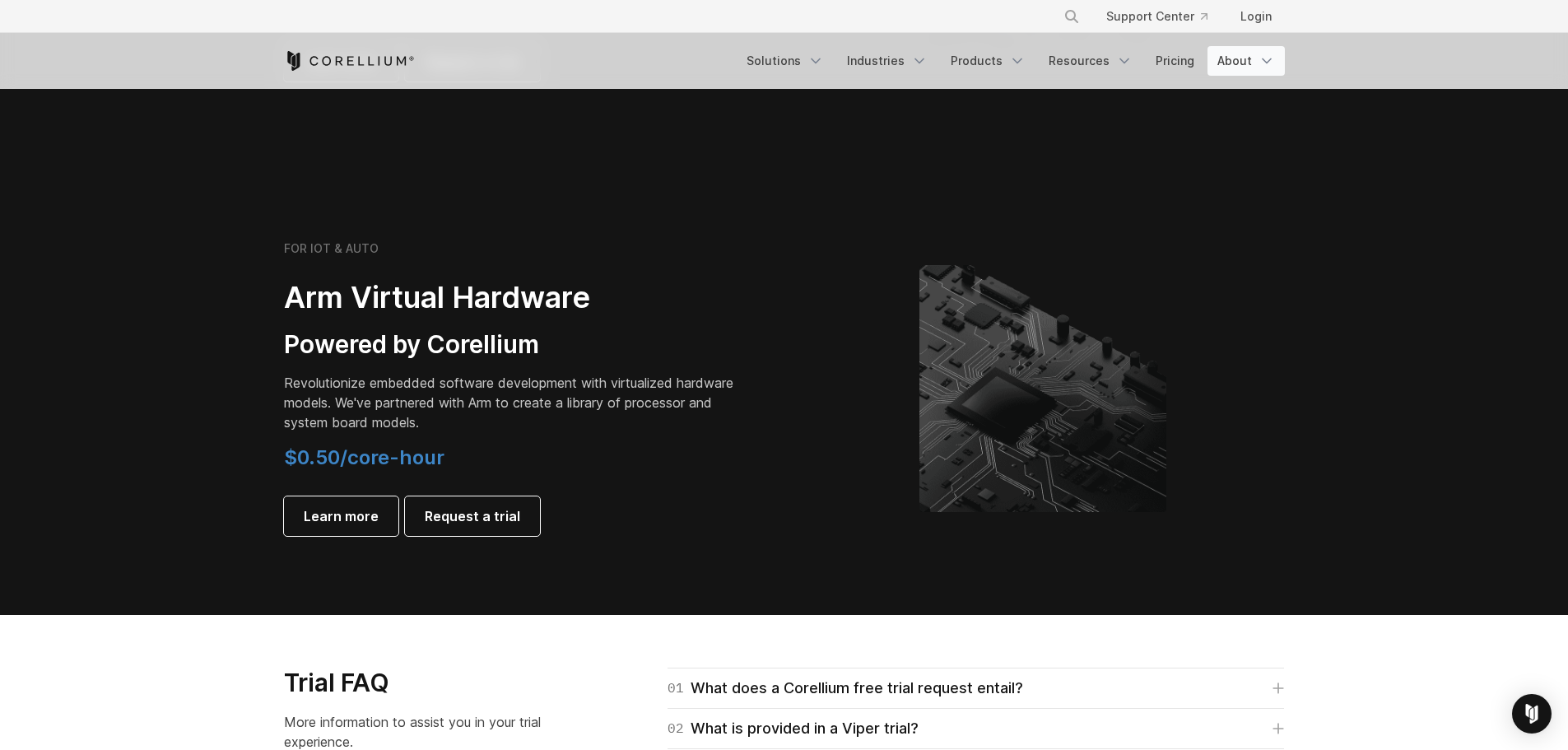
click at [1237, 58] on link "About" at bounding box center [1246, 60] width 78 height 30
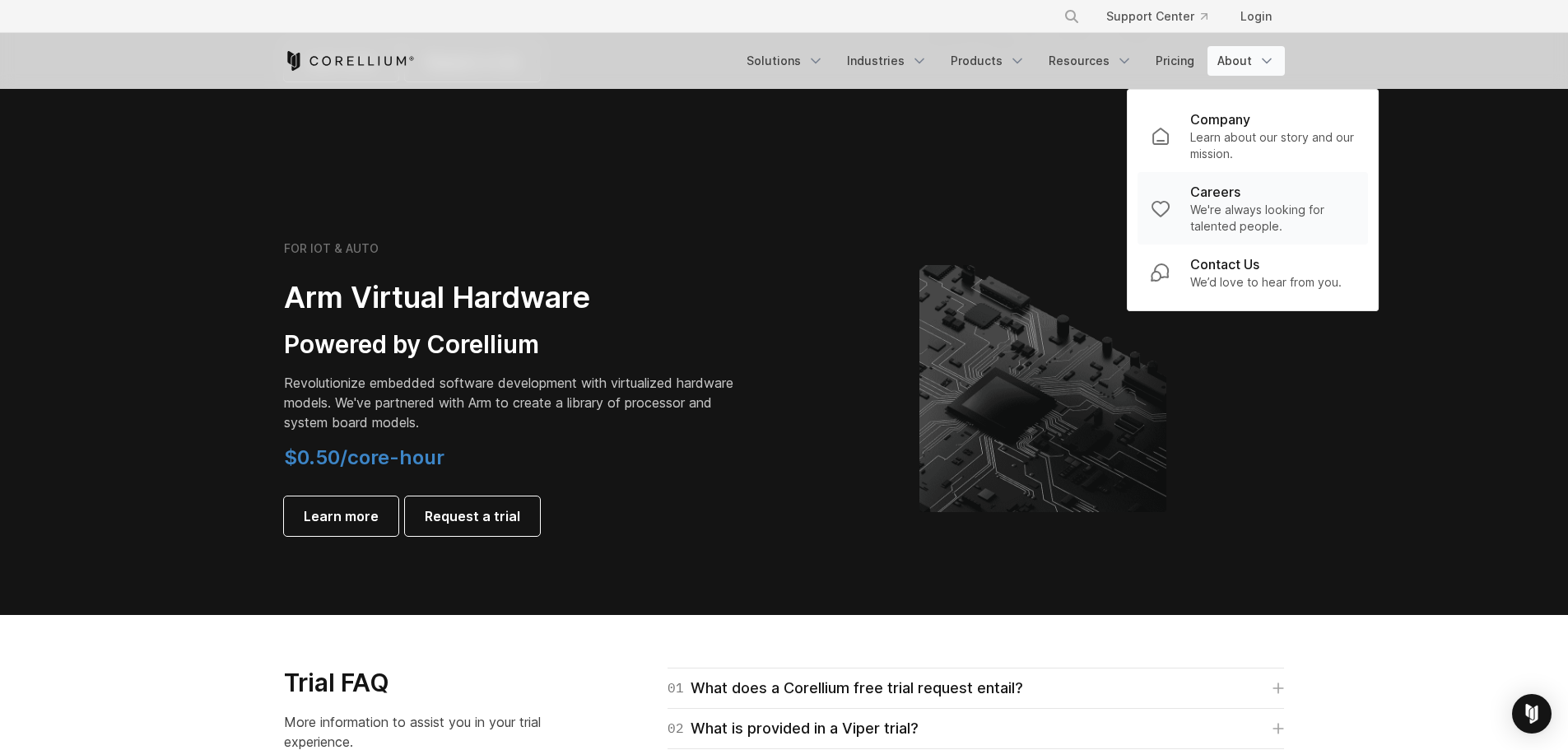
click at [1247, 185] on div "Careers" at bounding box center [1272, 192] width 164 height 20
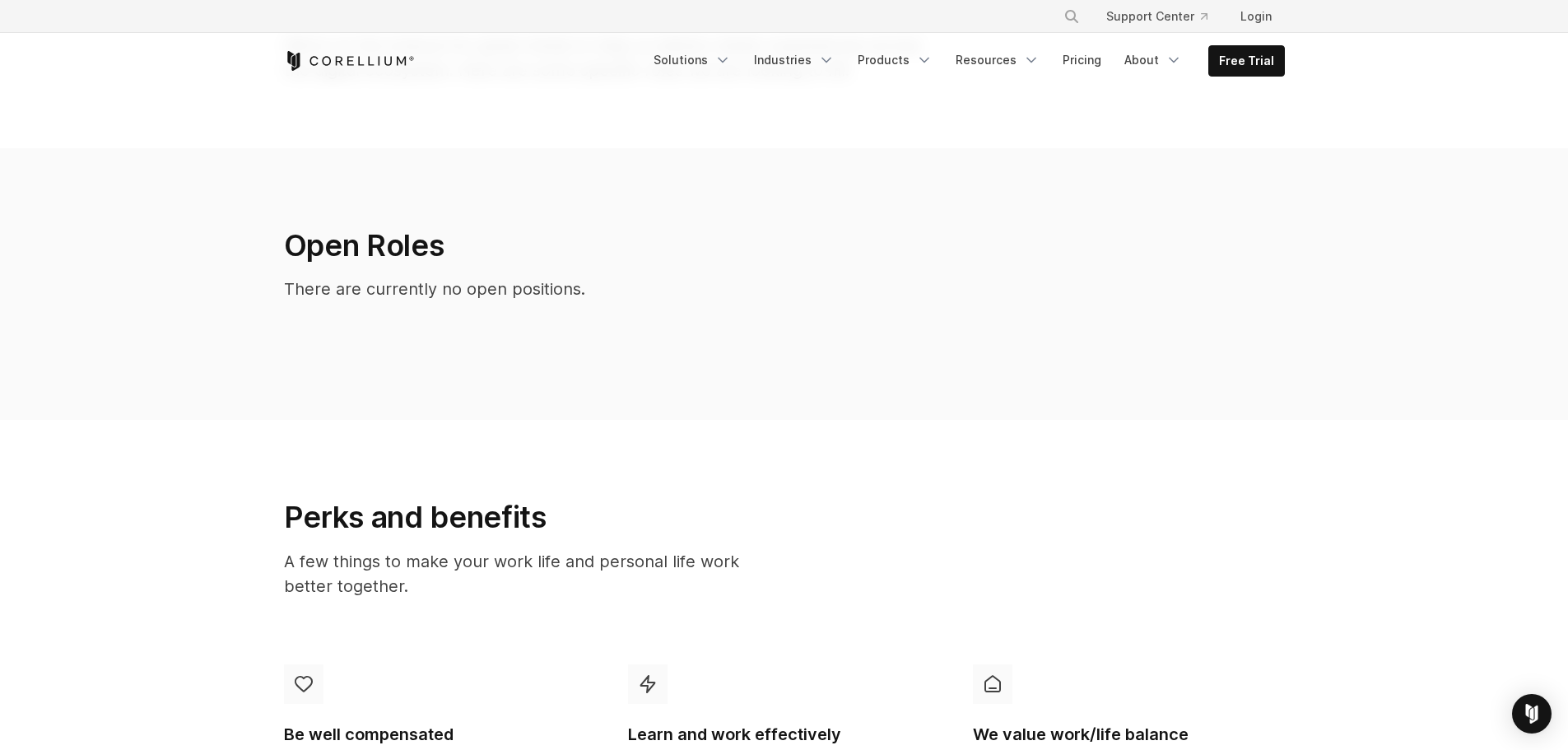
scroll to position [82, 0]
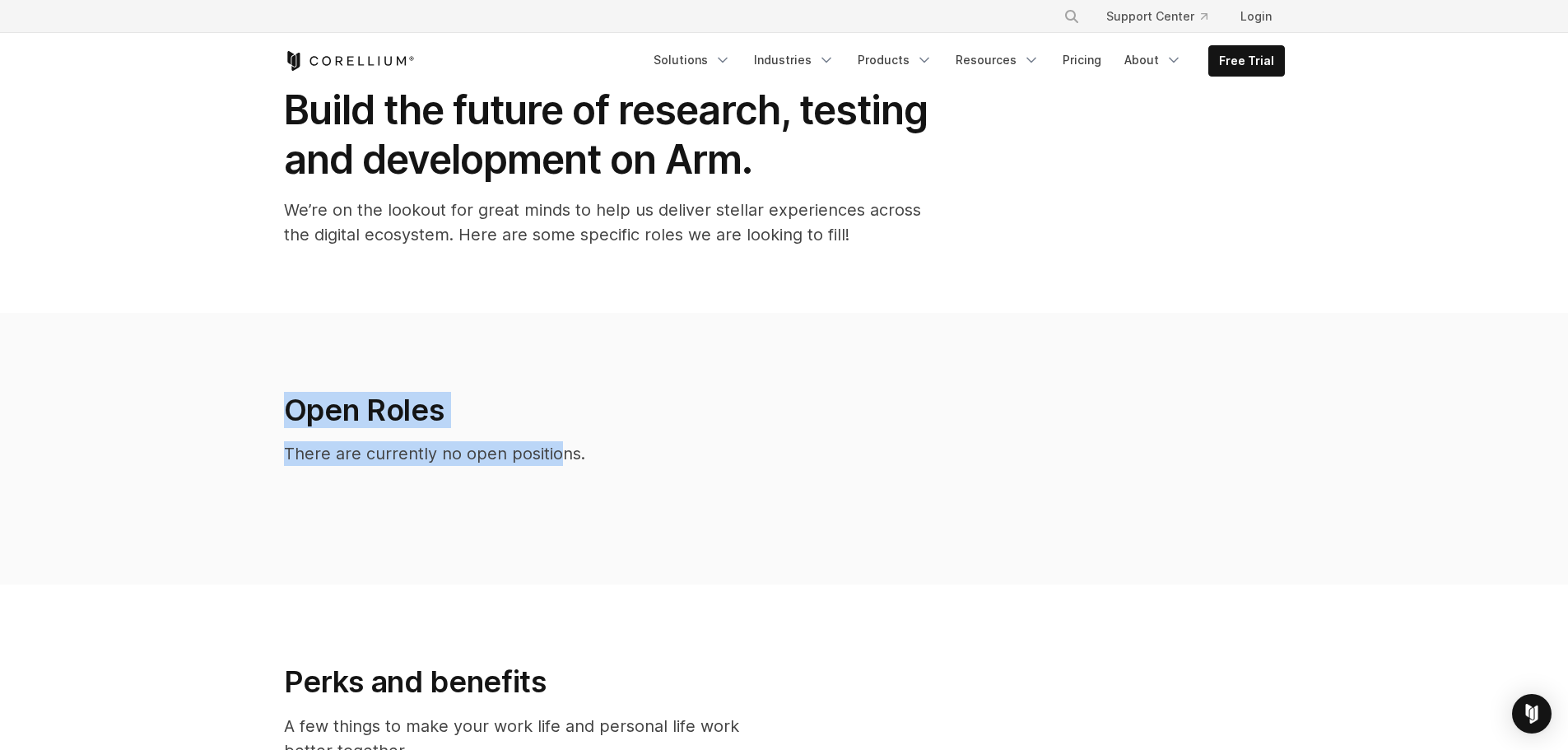
drag, startPoint x: 274, startPoint y: 428, endPoint x: 560, endPoint y: 440, distance: 286.3
click at [560, 440] on div "Open Roles There are currently no open positions." at bounding box center [654, 435] width 775 height 88
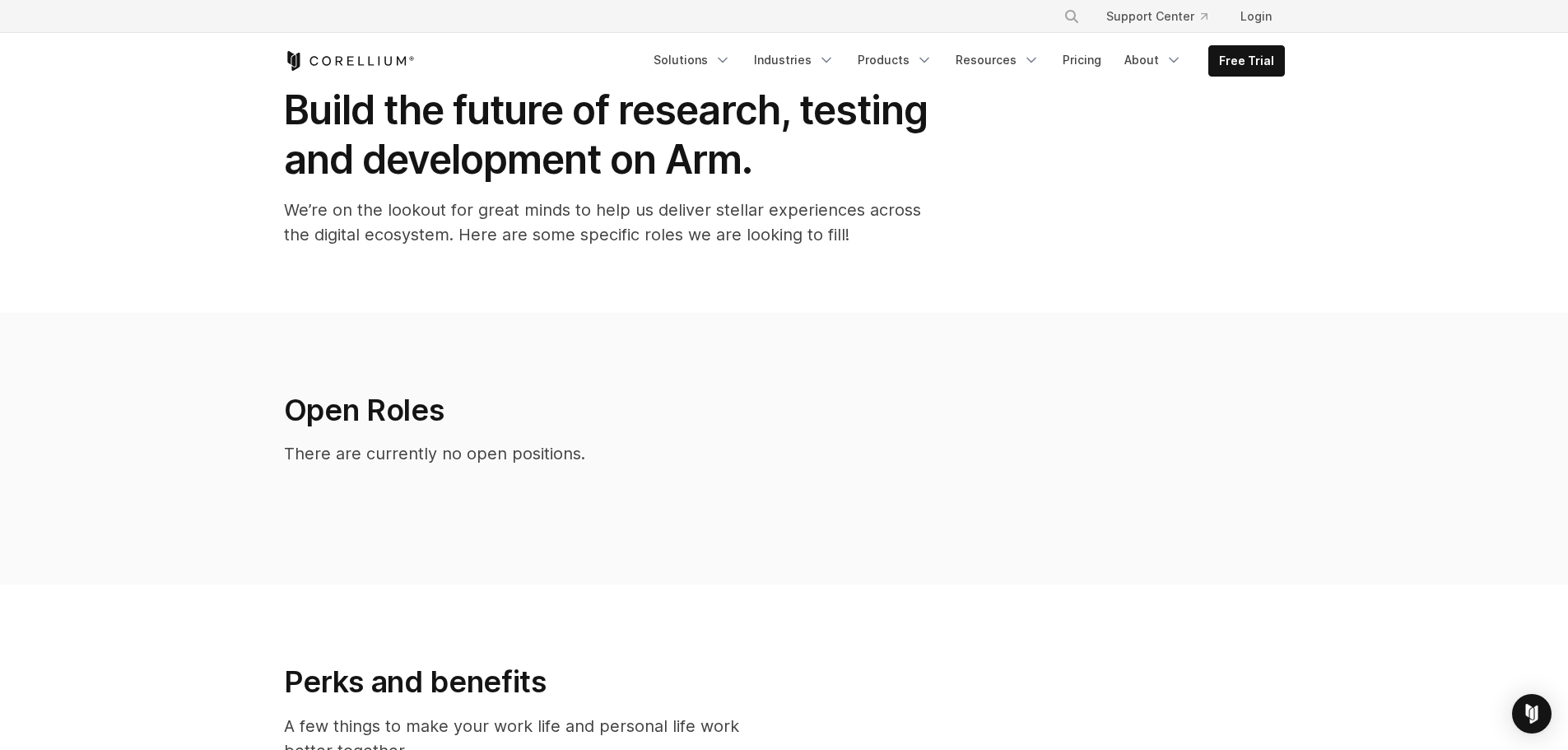
click at [613, 454] on p "There are currently no open positions." at bounding box center [655, 453] width 742 height 24
drag, startPoint x: 305, startPoint y: 428, endPoint x: 677, endPoint y: 445, distance: 372.4
click at [310, 428] on h2 "Open Roles" at bounding box center [655, 410] width 742 height 36
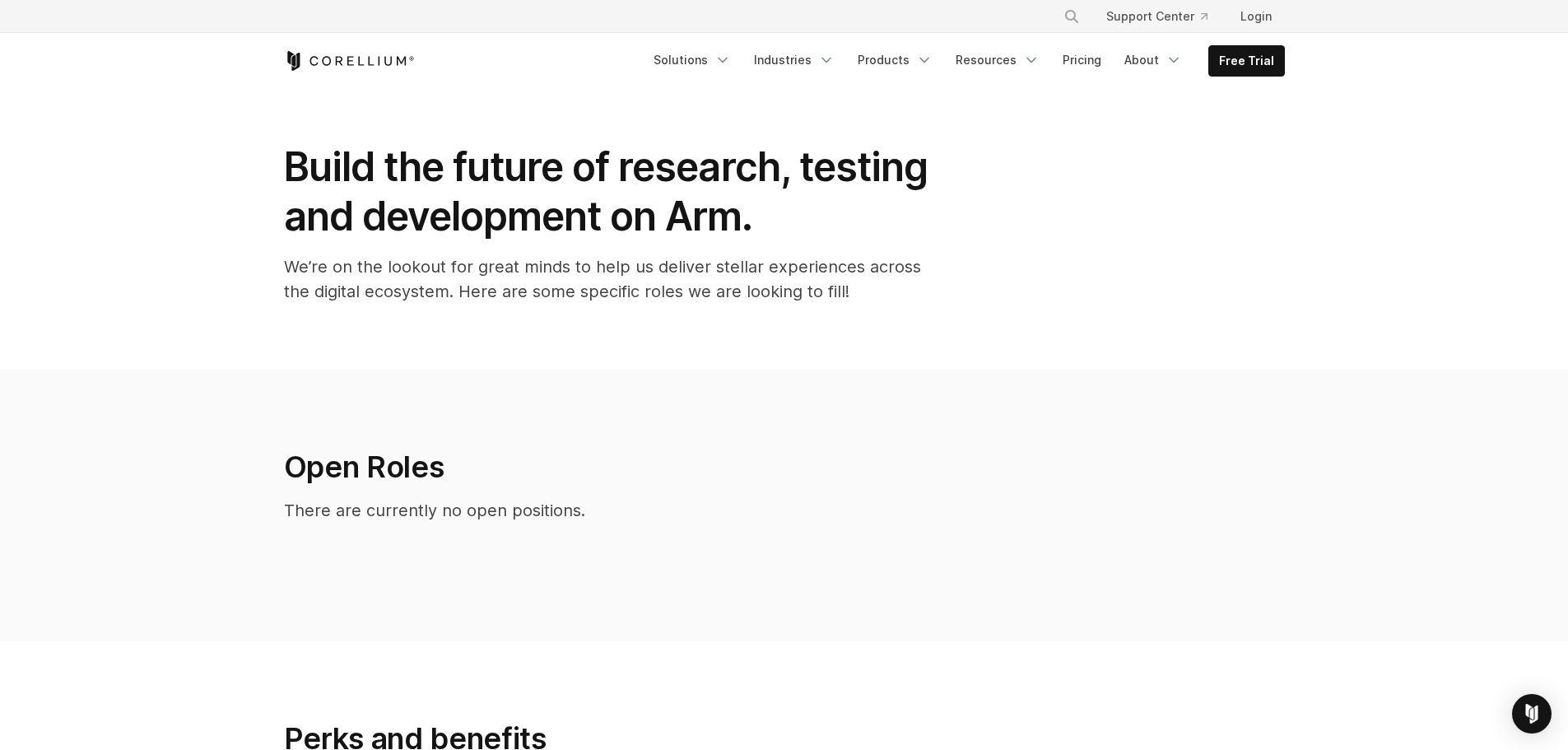
scroll to position [0, 0]
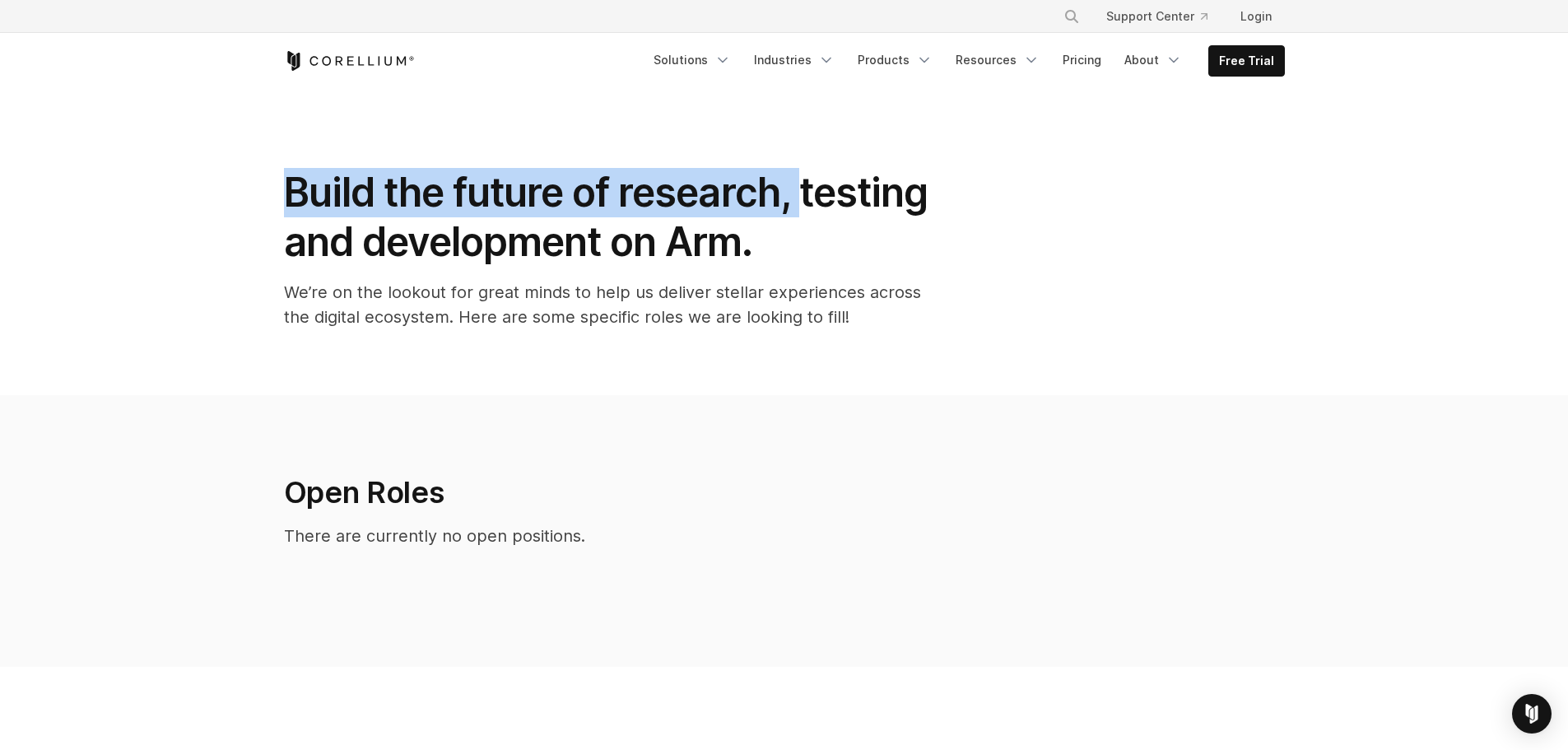
drag, startPoint x: 793, startPoint y: 190, endPoint x: 276, endPoint y: 166, distance: 517.6
click at [272, 166] on section "Build the future of research, testing and development on Arm. We’re on the look…" at bounding box center [784, 242] width 1568 height 306
click at [280, 167] on section "Build the future of research, testing and development on Arm. We’re on the look…" at bounding box center [784, 242] width 1568 height 306
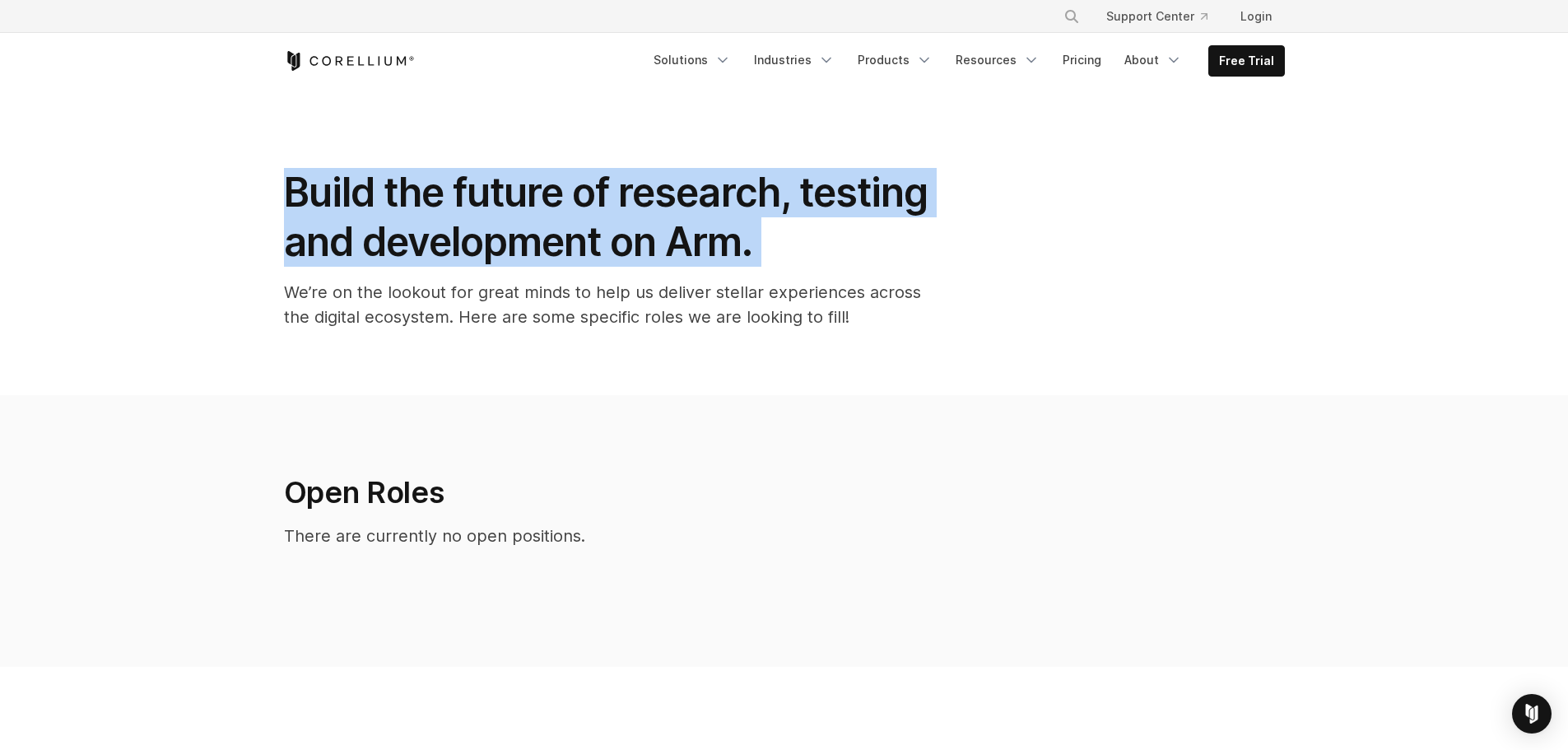
click at [280, 167] on section "Build the future of research, testing and development on Arm. We’re on the look…" at bounding box center [784, 242] width 1568 height 306
click at [282, 176] on div "Build the future of research, testing and development on Arm. We’re on the look…" at bounding box center [613, 255] width 691 height 174
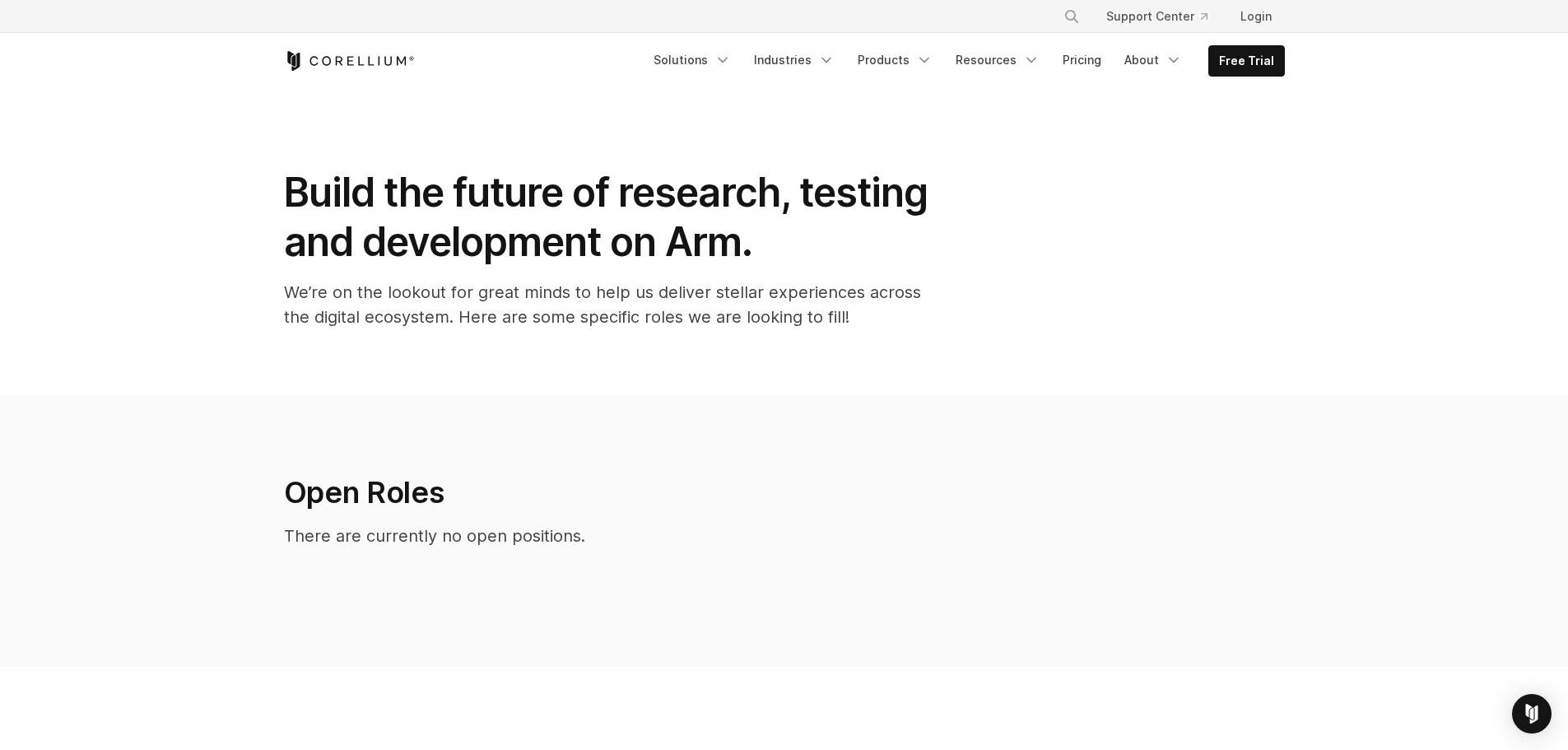
click at [282, 176] on div "Build the future of research, testing and development on Arm. We’re on the look…" at bounding box center [613, 255] width 691 height 174
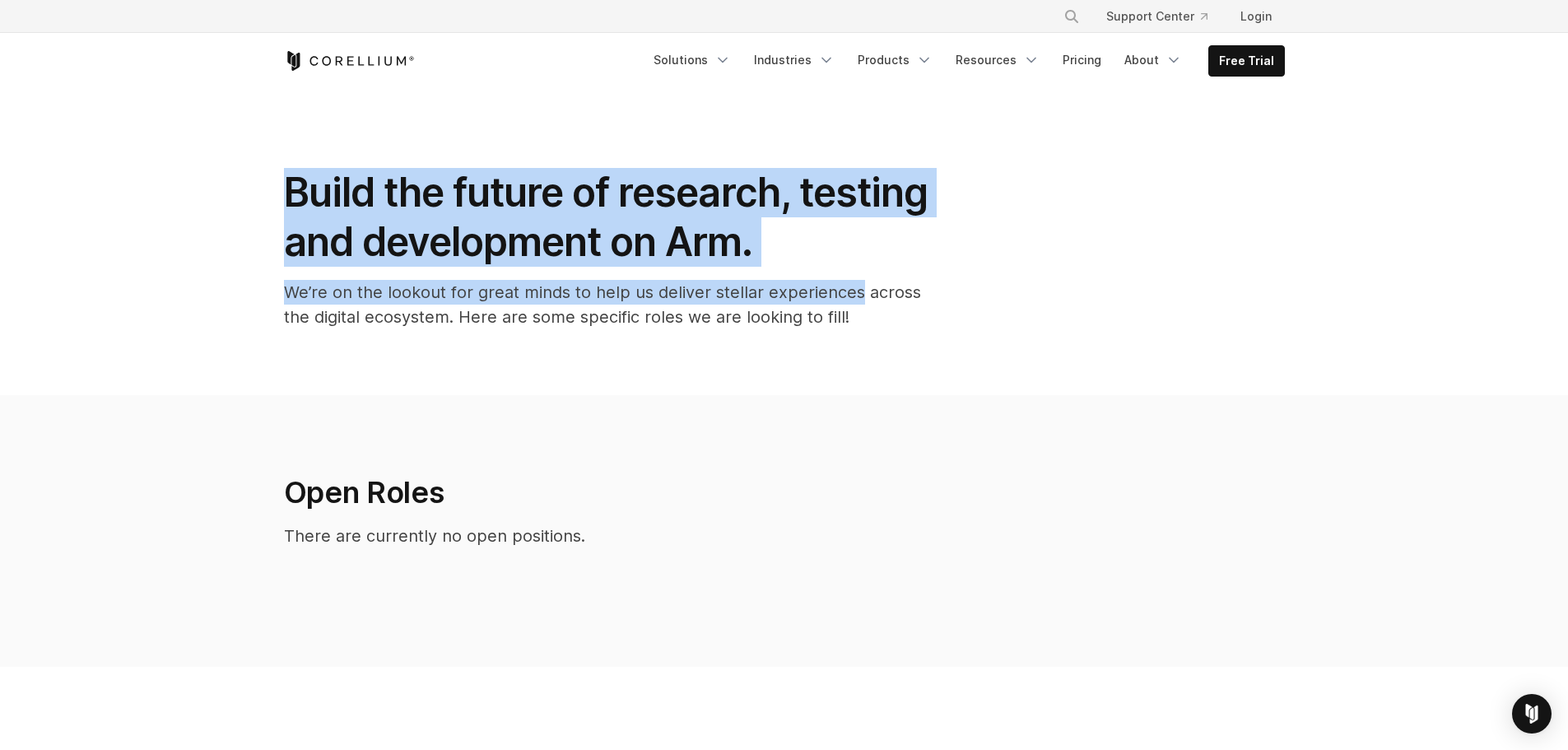
drag, startPoint x: 282, startPoint y: 176, endPoint x: 791, endPoint y: 267, distance: 517.1
click at [791, 267] on div "Build the future of research, testing and development on Arm. We’re on the look…" at bounding box center [613, 255] width 691 height 174
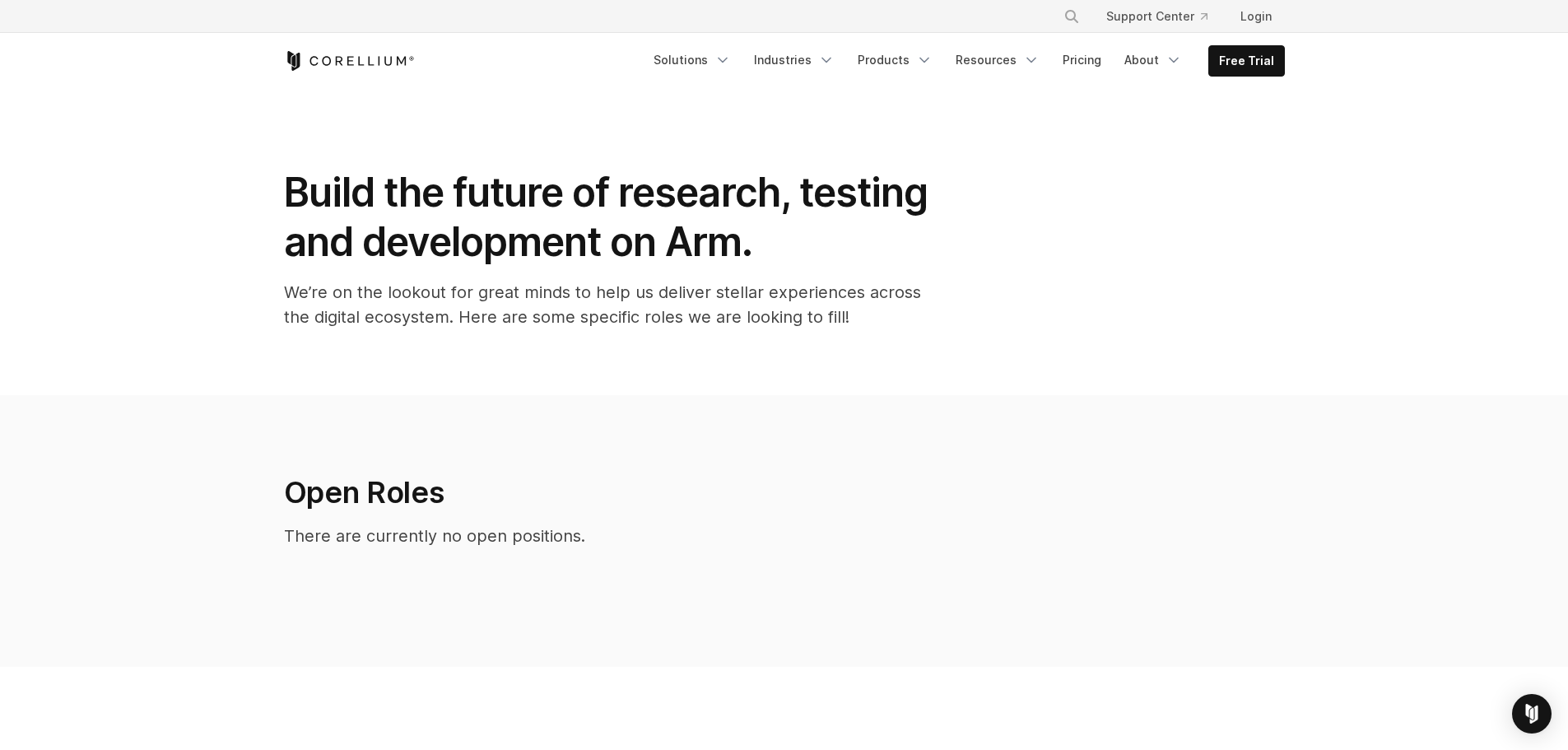
click at [790, 236] on h1 "Build the future of research, testing and development on Arm." at bounding box center [613, 217] width 659 height 98
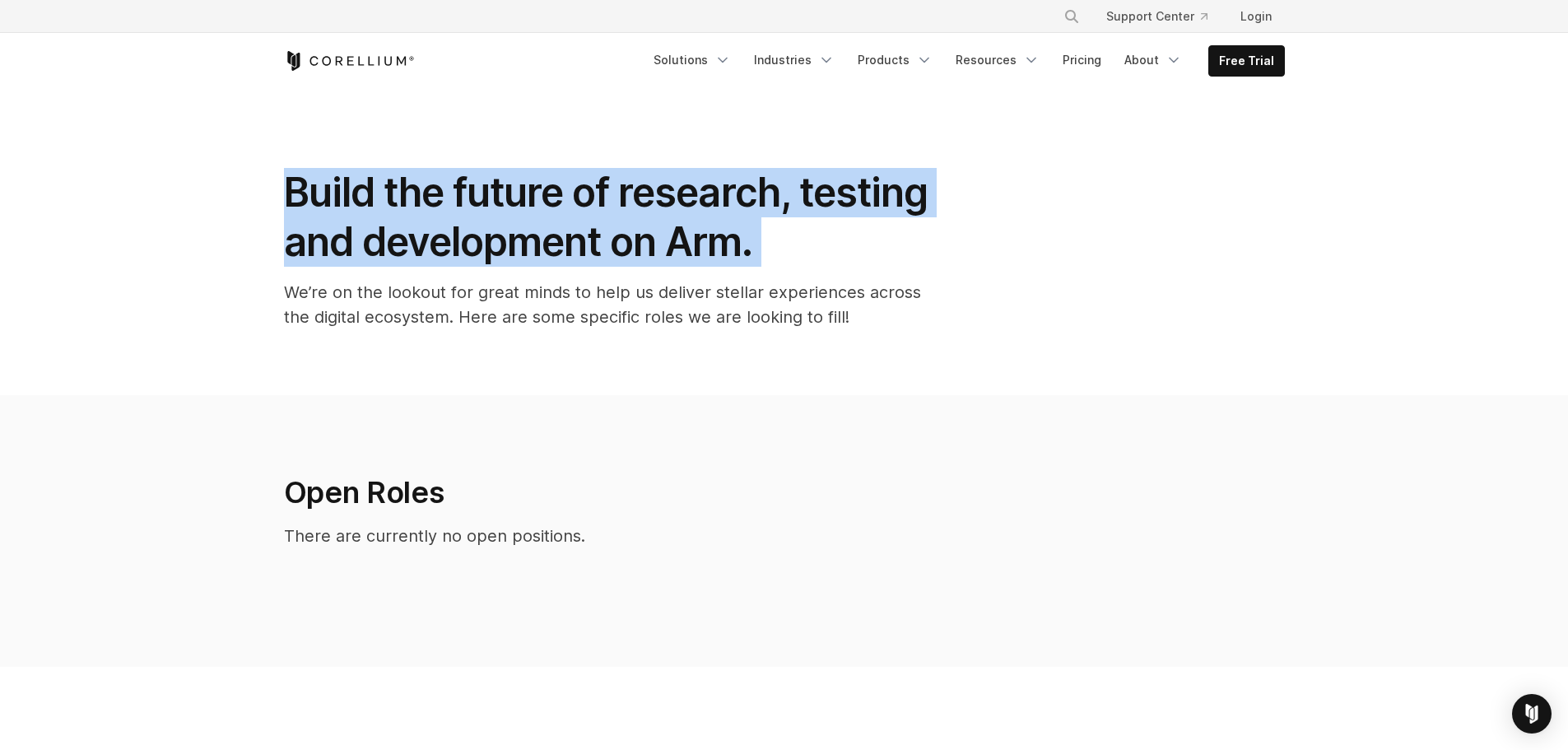
drag, startPoint x: 790, startPoint y: 236, endPoint x: 311, endPoint y: 199, distance: 480.4
click at [311, 199] on h1 "Build the future of research, testing and development on Arm." at bounding box center [613, 217] width 659 height 98
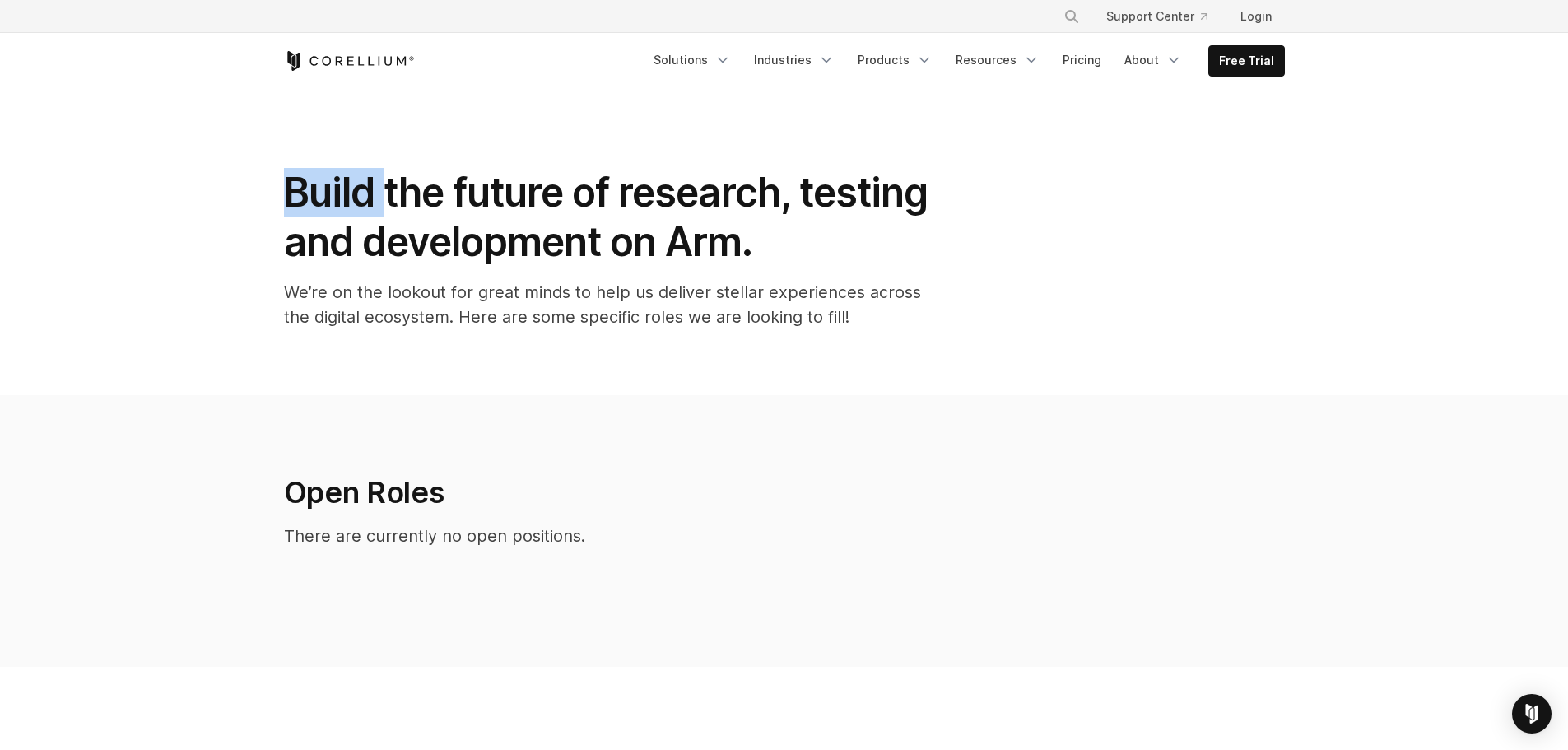
click at [311, 199] on h1 "Build the future of research, testing and development on Arm." at bounding box center [613, 217] width 659 height 98
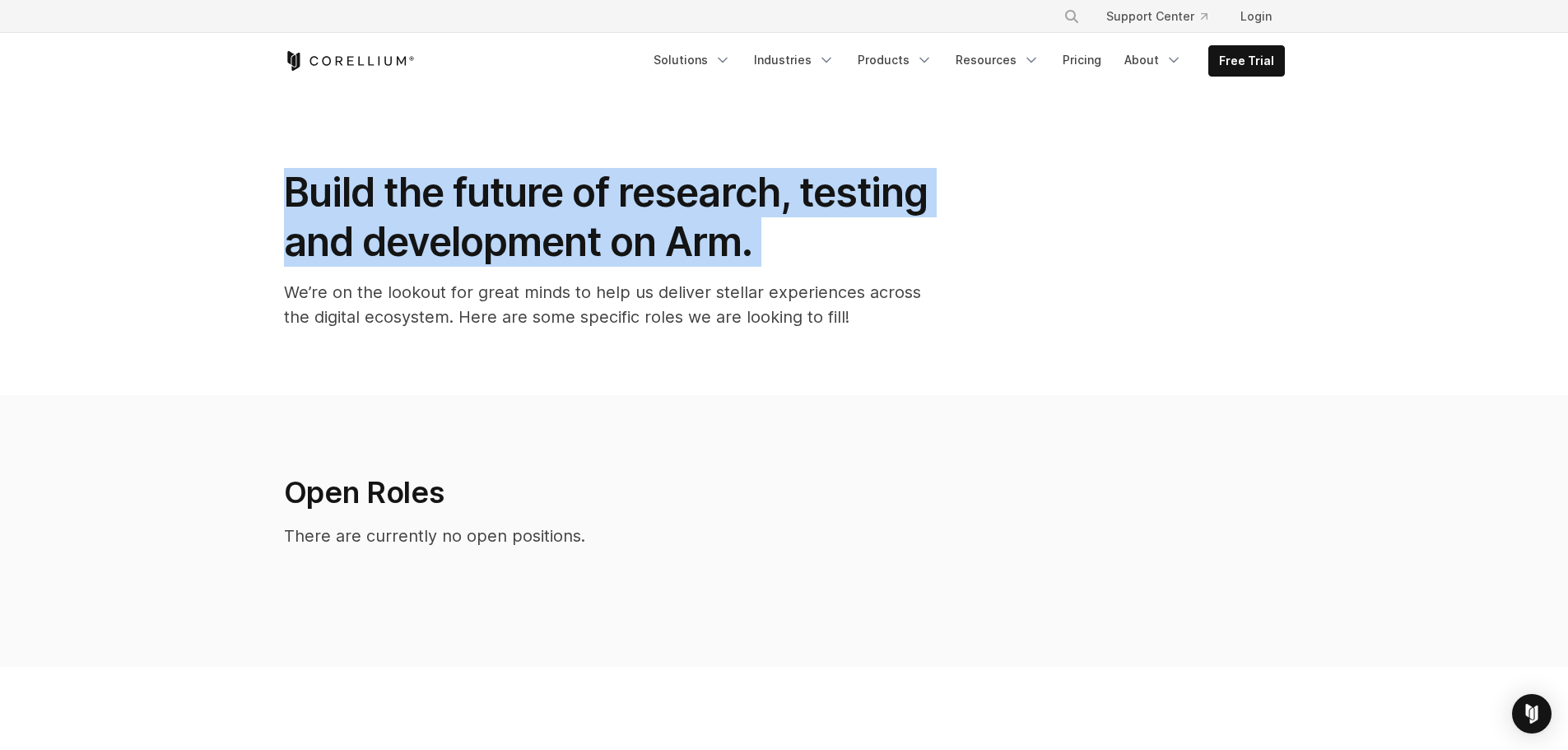
drag, startPoint x: 311, startPoint y: 199, endPoint x: 886, endPoint y: 229, distance: 575.8
click at [886, 229] on h1 "Build the future of research, testing and development on Arm." at bounding box center [613, 217] width 659 height 98
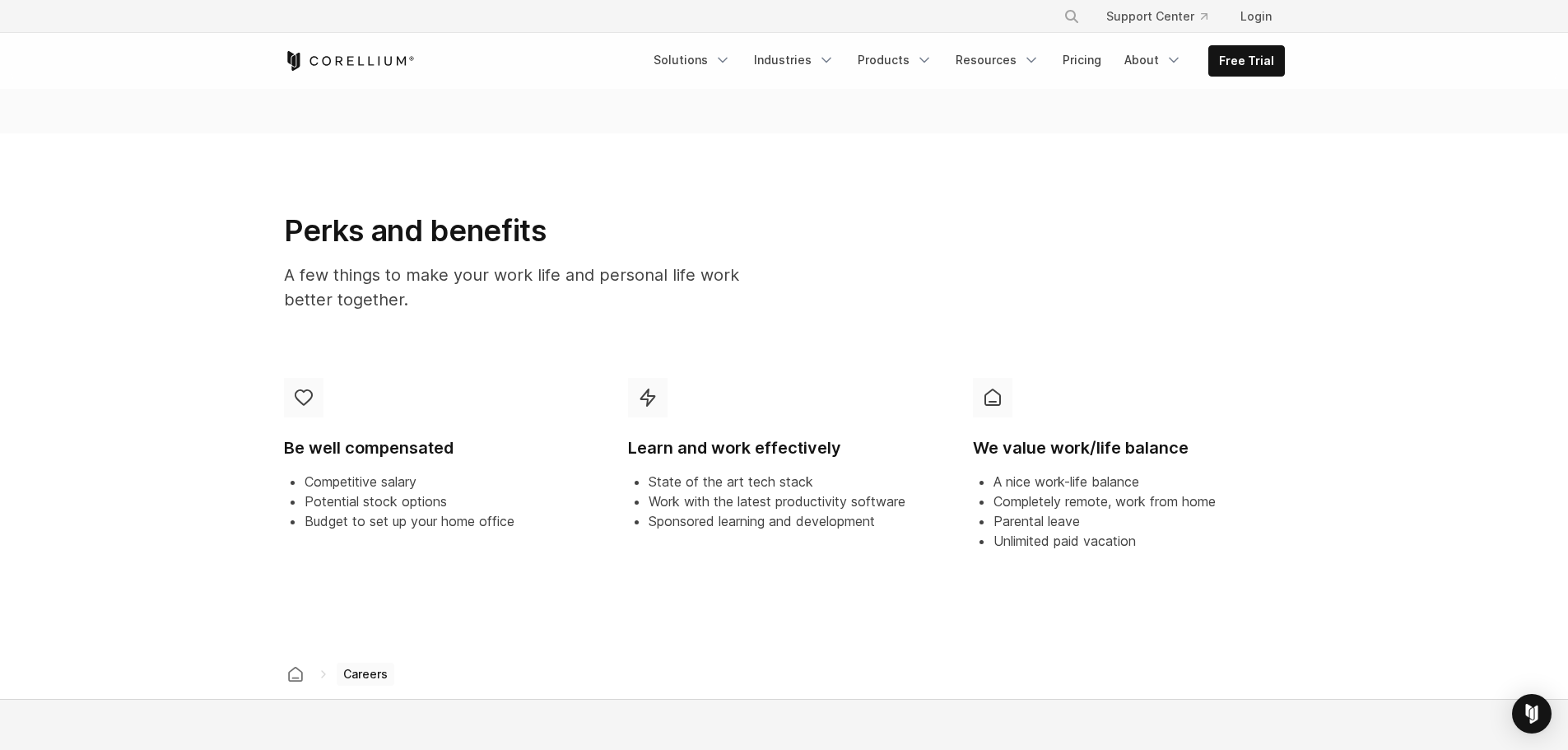
scroll to position [659, 0]
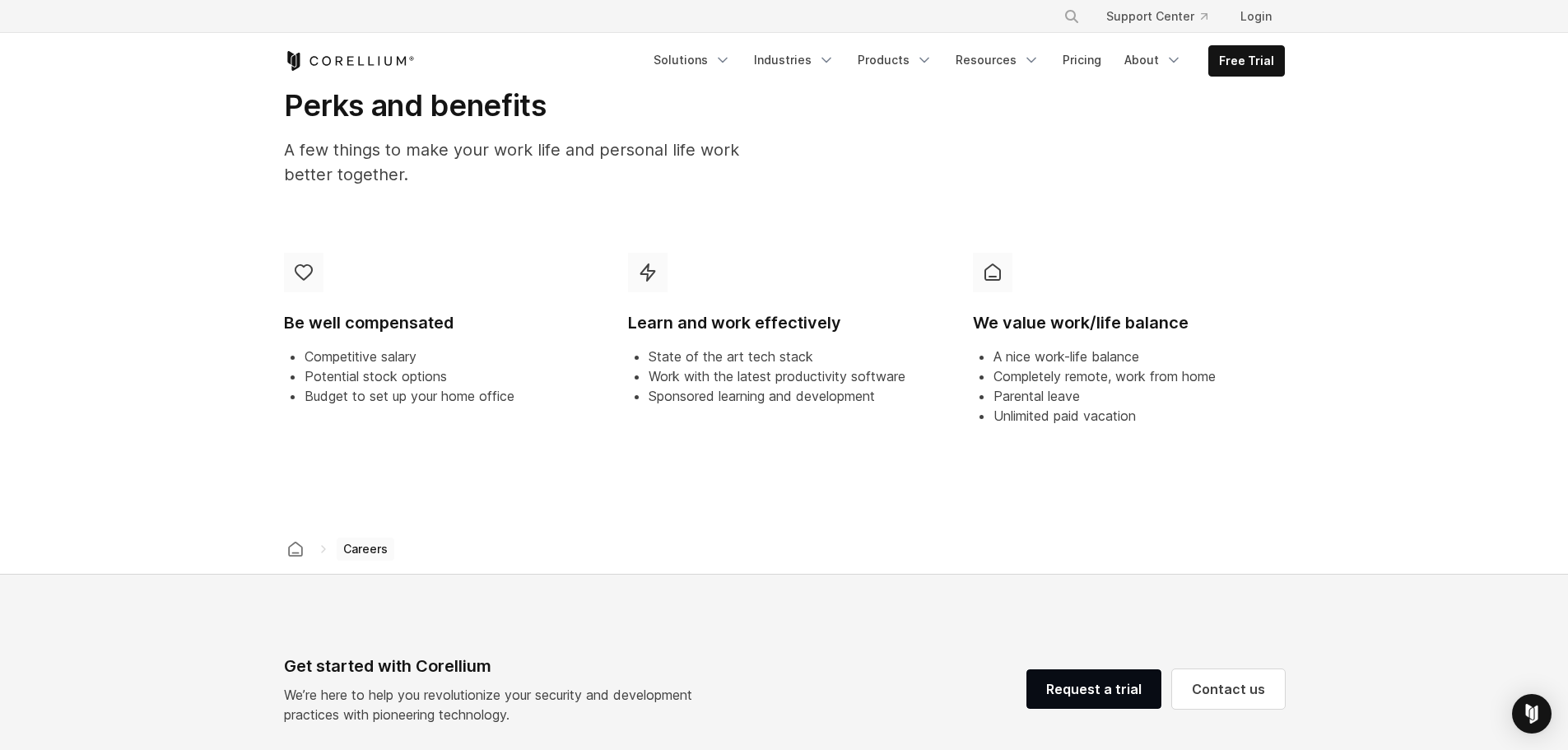
click at [313, 270] on div at bounding box center [304, 273] width 40 height 40
drag, startPoint x: 686, startPoint y: 275, endPoint x: 793, endPoint y: 276, distance: 107.0
click at [782, 276] on div "Learn and work effectively State of the art tech stack Work with the latest pro…" at bounding box center [784, 329] width 312 height 154
click at [910, 276] on div "Learn and work effectively State of the art tech stack Work with the latest pro…" at bounding box center [784, 329] width 312 height 154
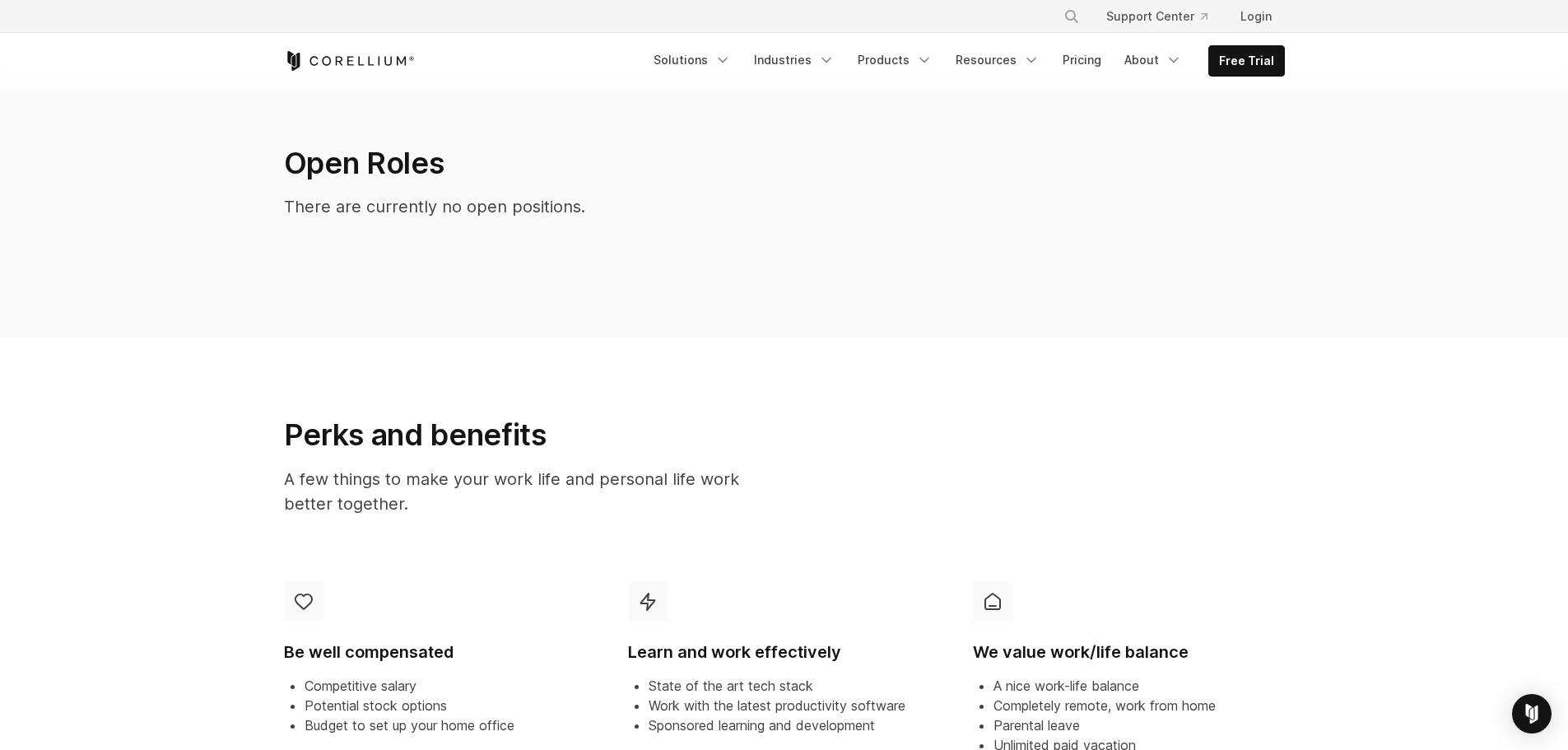
scroll to position [0, 0]
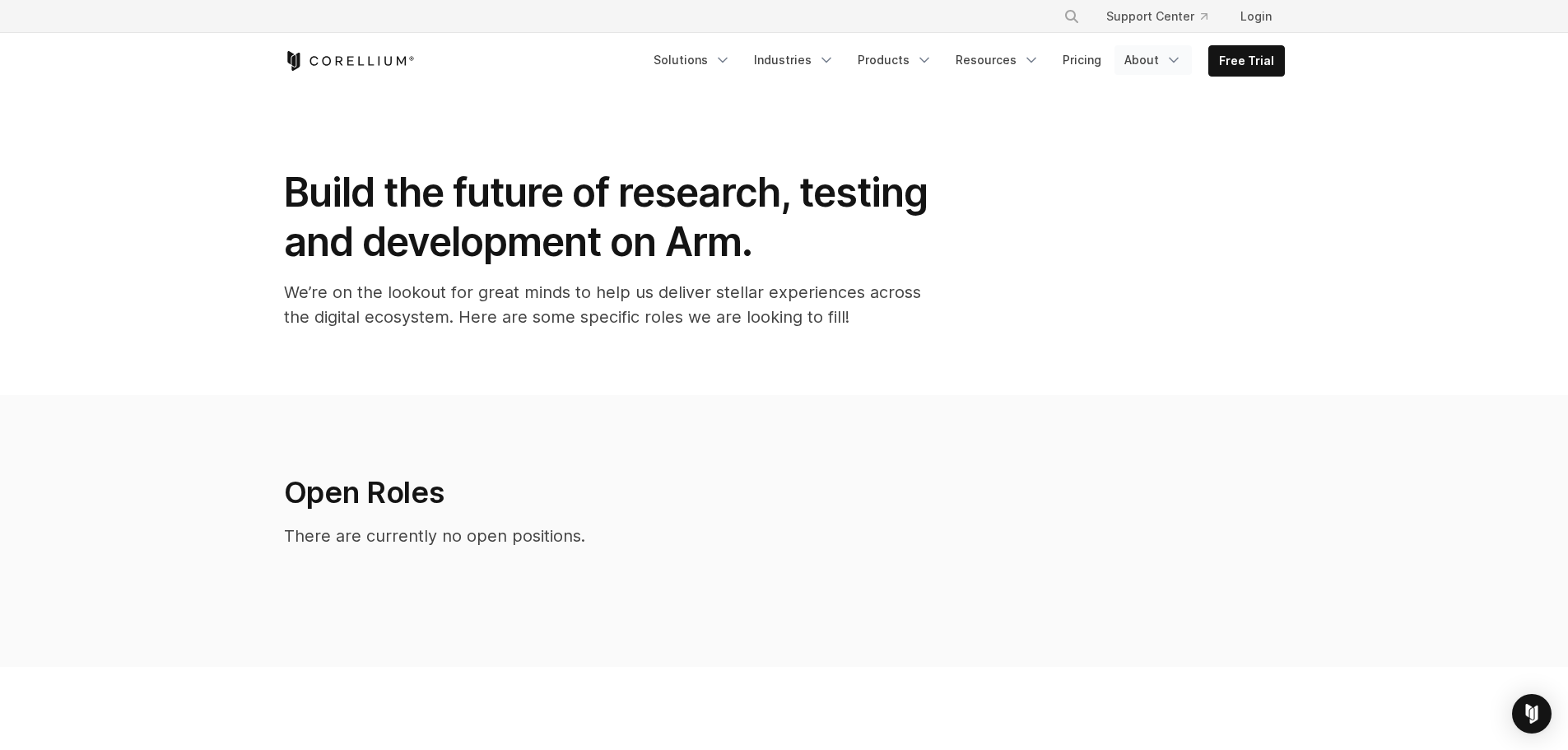
click at [1153, 56] on link "About" at bounding box center [1153, 60] width 78 height 30
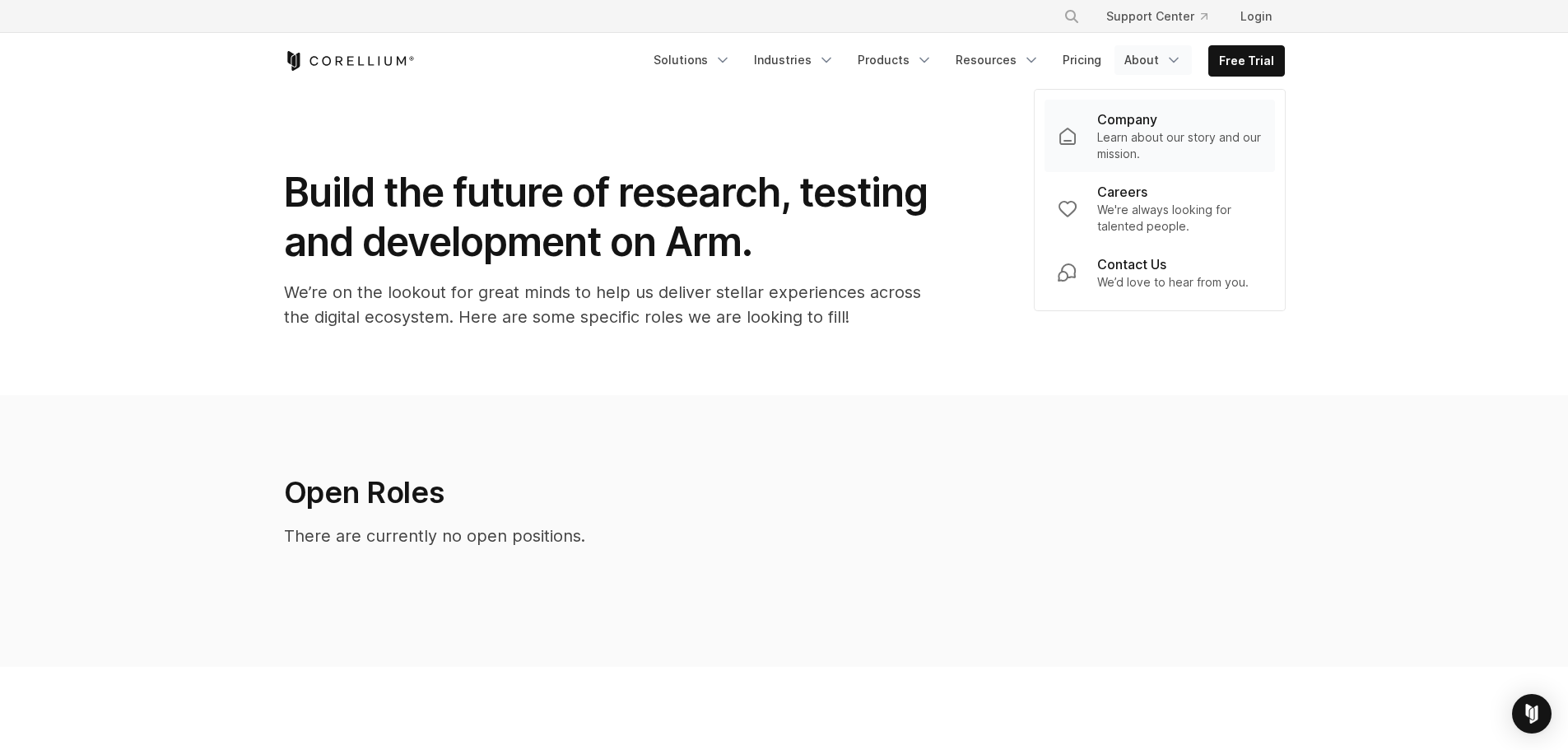
click at [1191, 149] on p "Learn about our story and our mission." at bounding box center [1179, 145] width 164 height 32
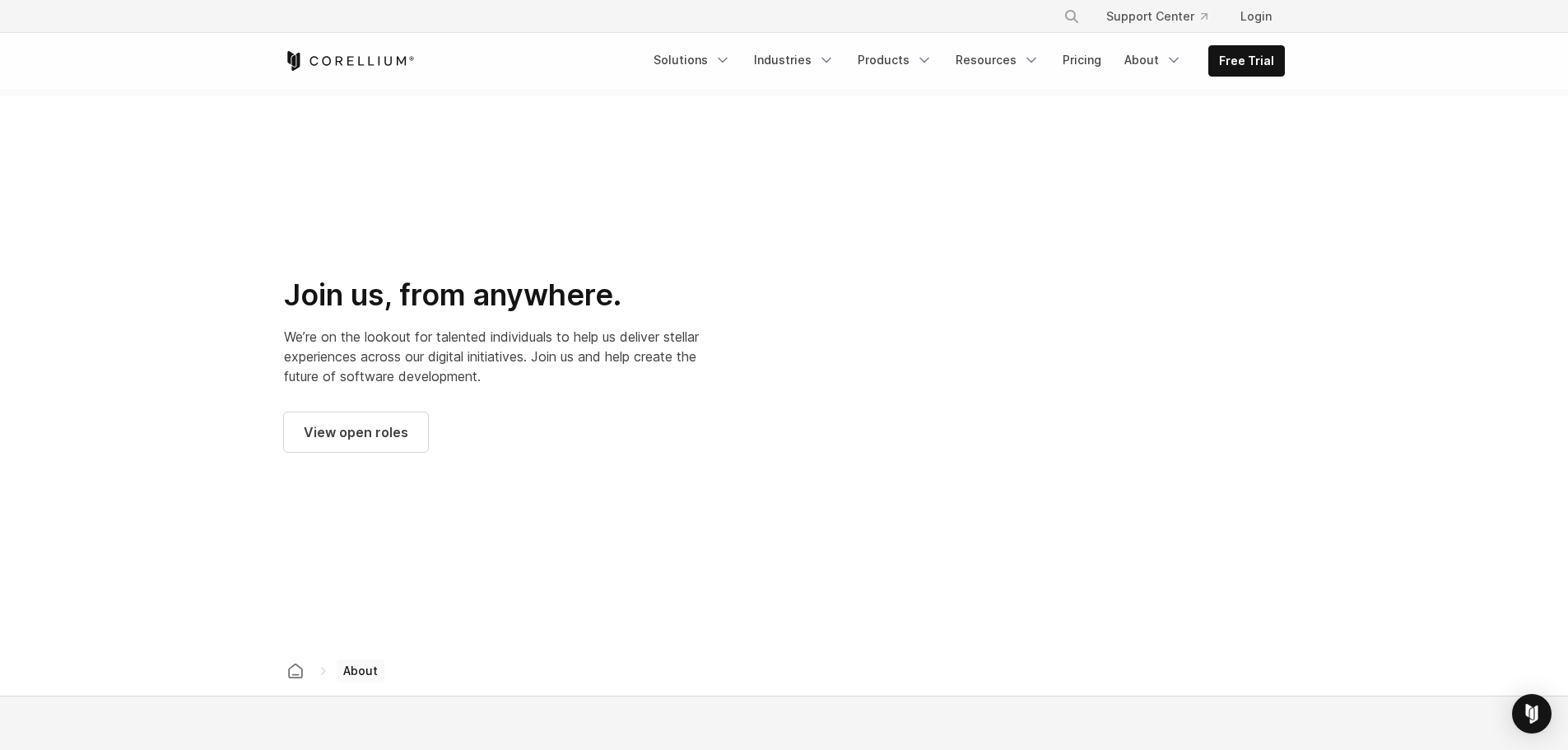
scroll to position [2141, 0]
click at [1103, 347] on div at bounding box center [1043, 364] width 484 height 484
click at [1183, 476] on div at bounding box center [1043, 364] width 484 height 484
click at [1168, 389] on div at bounding box center [1043, 364] width 484 height 484
click at [1129, 342] on div at bounding box center [1043, 364] width 484 height 484
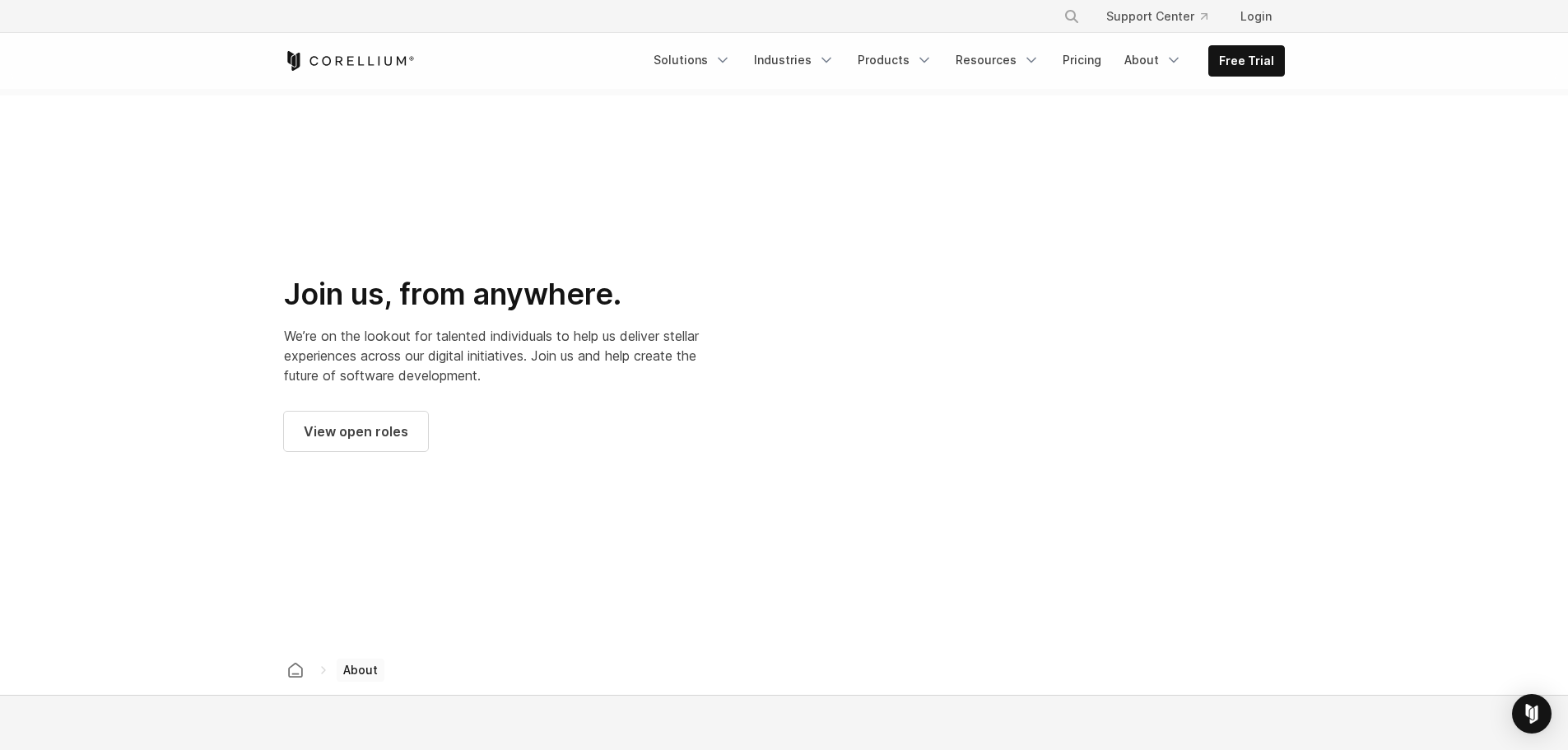
click at [1150, 289] on div at bounding box center [1043, 364] width 484 height 484
click at [1153, 319] on div at bounding box center [1043, 364] width 484 height 484
click at [1128, 297] on div at bounding box center [1043, 364] width 484 height 484
click at [1139, 313] on div at bounding box center [1043, 364] width 484 height 484
click at [1106, 433] on div at bounding box center [1043, 364] width 484 height 484
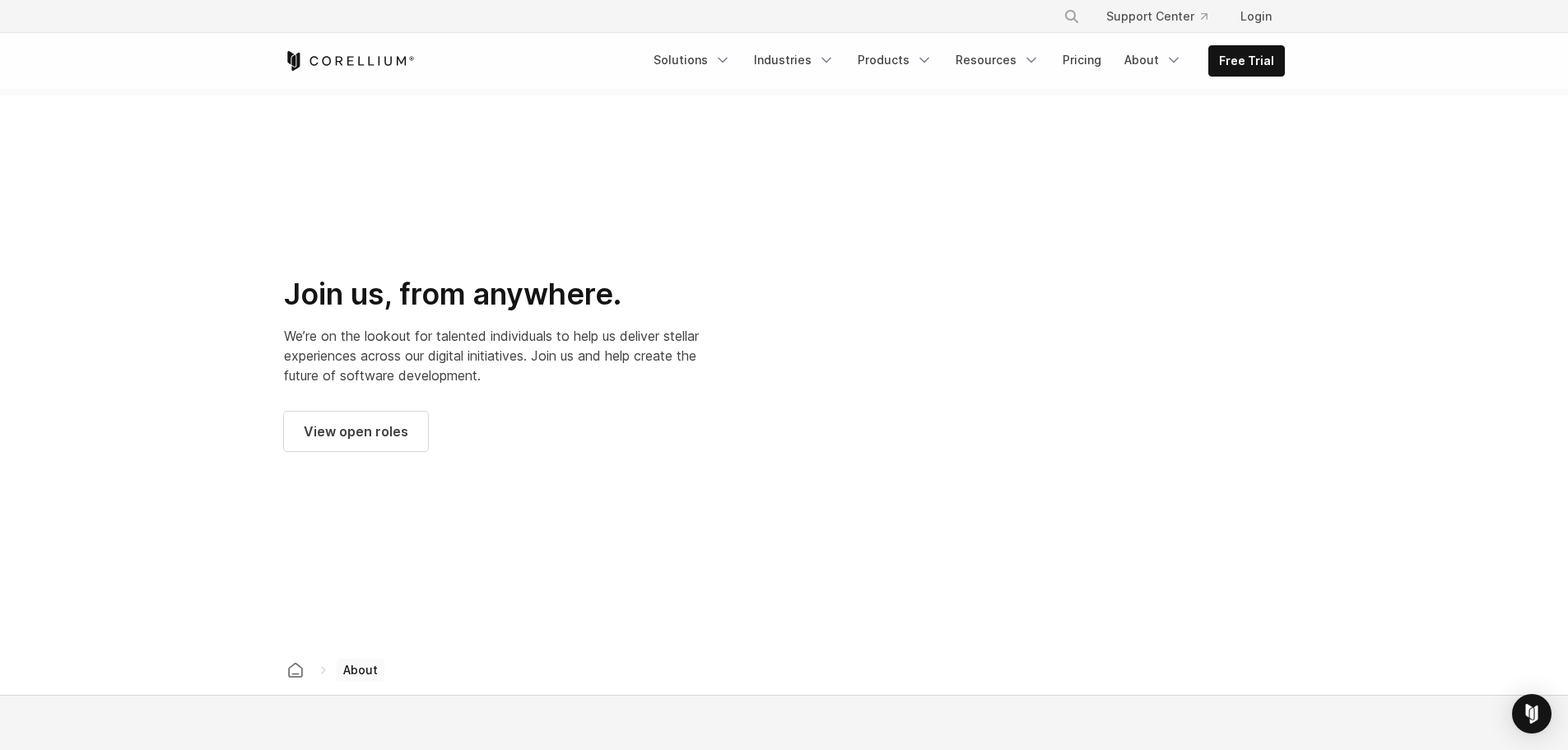
click at [1117, 363] on div at bounding box center [1043, 364] width 484 height 484
click at [914, 371] on div at bounding box center [1043, 364] width 484 height 484
click at [968, 363] on div at bounding box center [1043, 364] width 484 height 484
click at [1003, 354] on div at bounding box center [1043, 364] width 484 height 484
click at [1241, 395] on div at bounding box center [1043, 364] width 484 height 484
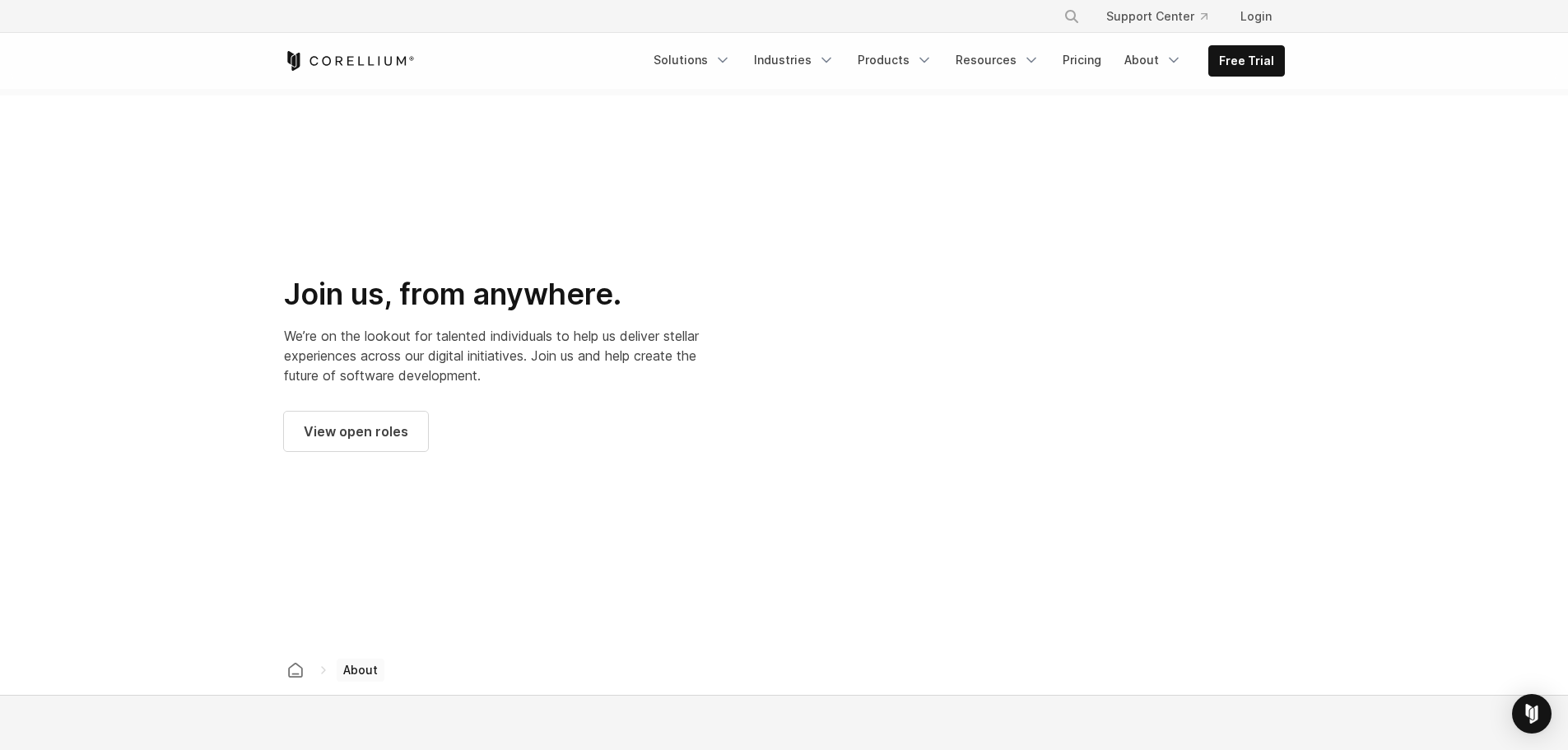
click at [1168, 360] on div at bounding box center [1043, 364] width 484 height 484
click at [1174, 353] on div at bounding box center [1043, 364] width 484 height 484
click at [1139, 354] on div at bounding box center [1043, 364] width 484 height 484
click at [1137, 355] on div at bounding box center [1043, 364] width 484 height 484
click at [1144, 359] on div at bounding box center [1043, 364] width 484 height 484
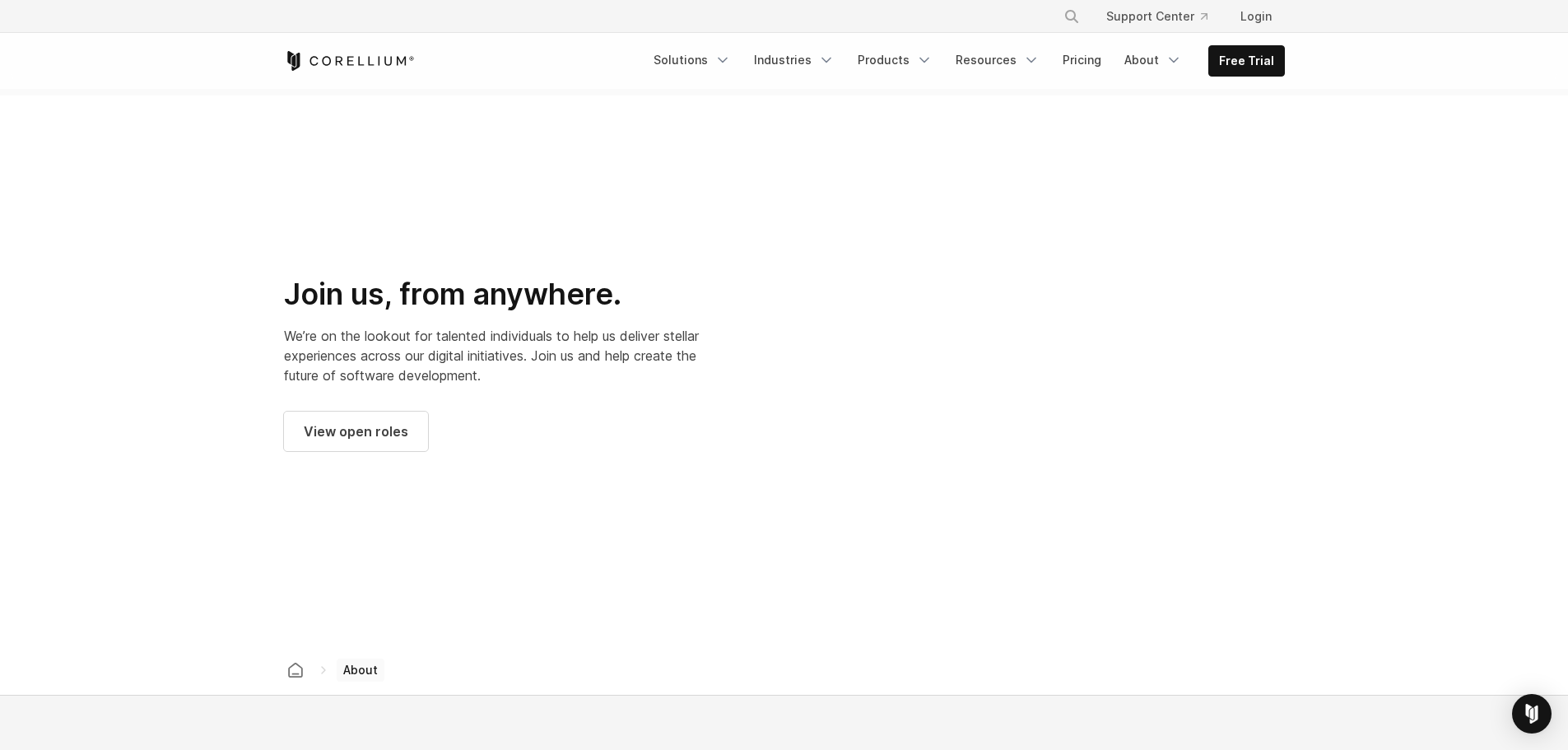
click at [1200, 386] on div at bounding box center [1043, 364] width 484 height 484
click at [1188, 370] on div at bounding box center [1043, 364] width 484 height 484
click at [1153, 356] on div at bounding box center [1043, 364] width 484 height 484
click at [1177, 342] on div at bounding box center [1043, 364] width 484 height 484
click at [1124, 345] on div at bounding box center [1043, 364] width 484 height 484
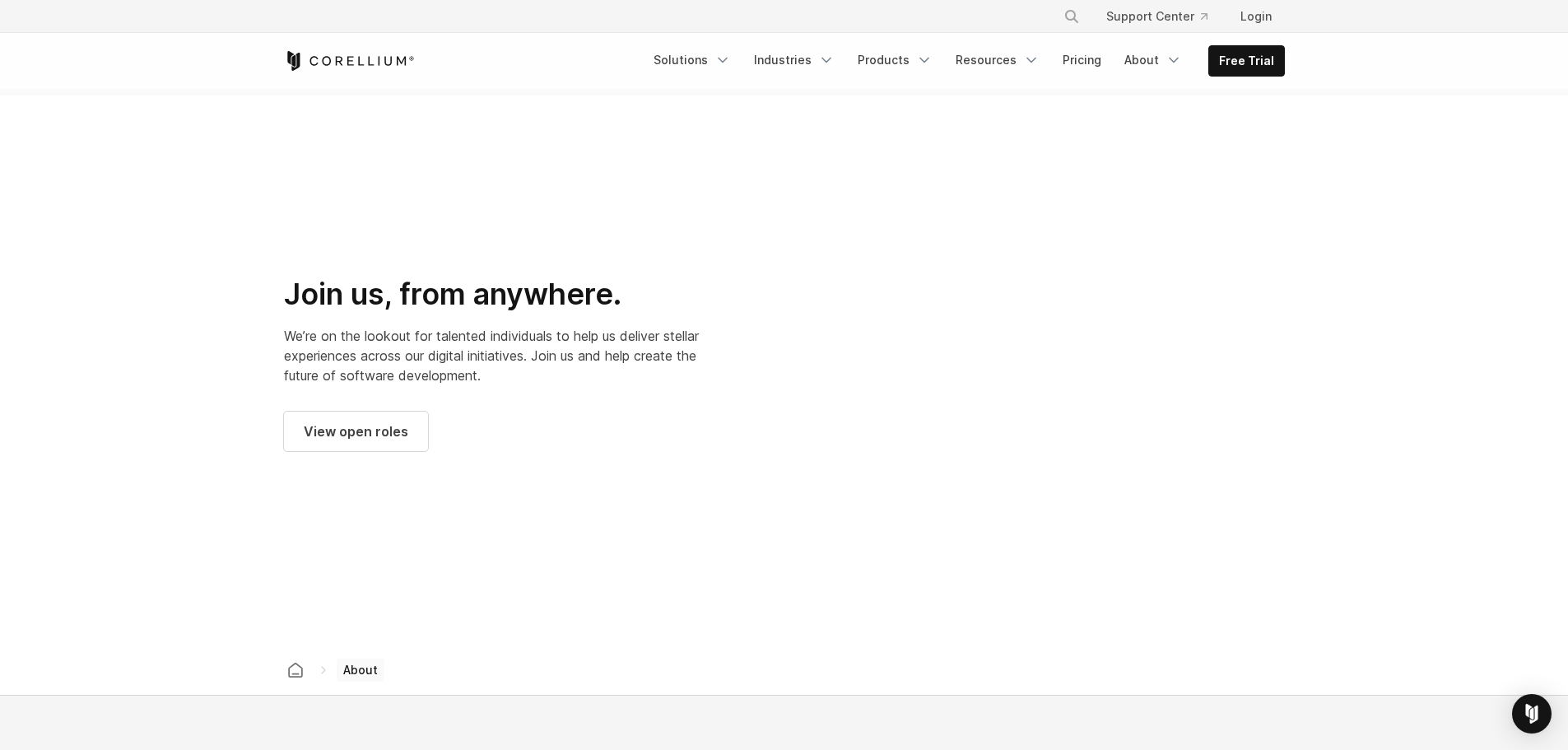
click at [1110, 348] on div at bounding box center [1043, 364] width 484 height 484
click at [1154, 378] on div at bounding box center [1043, 364] width 484 height 484
click at [1132, 342] on div at bounding box center [1043, 364] width 484 height 484
click at [1156, 378] on div at bounding box center [1043, 364] width 484 height 484
click at [1175, 363] on div at bounding box center [1043, 364] width 484 height 484
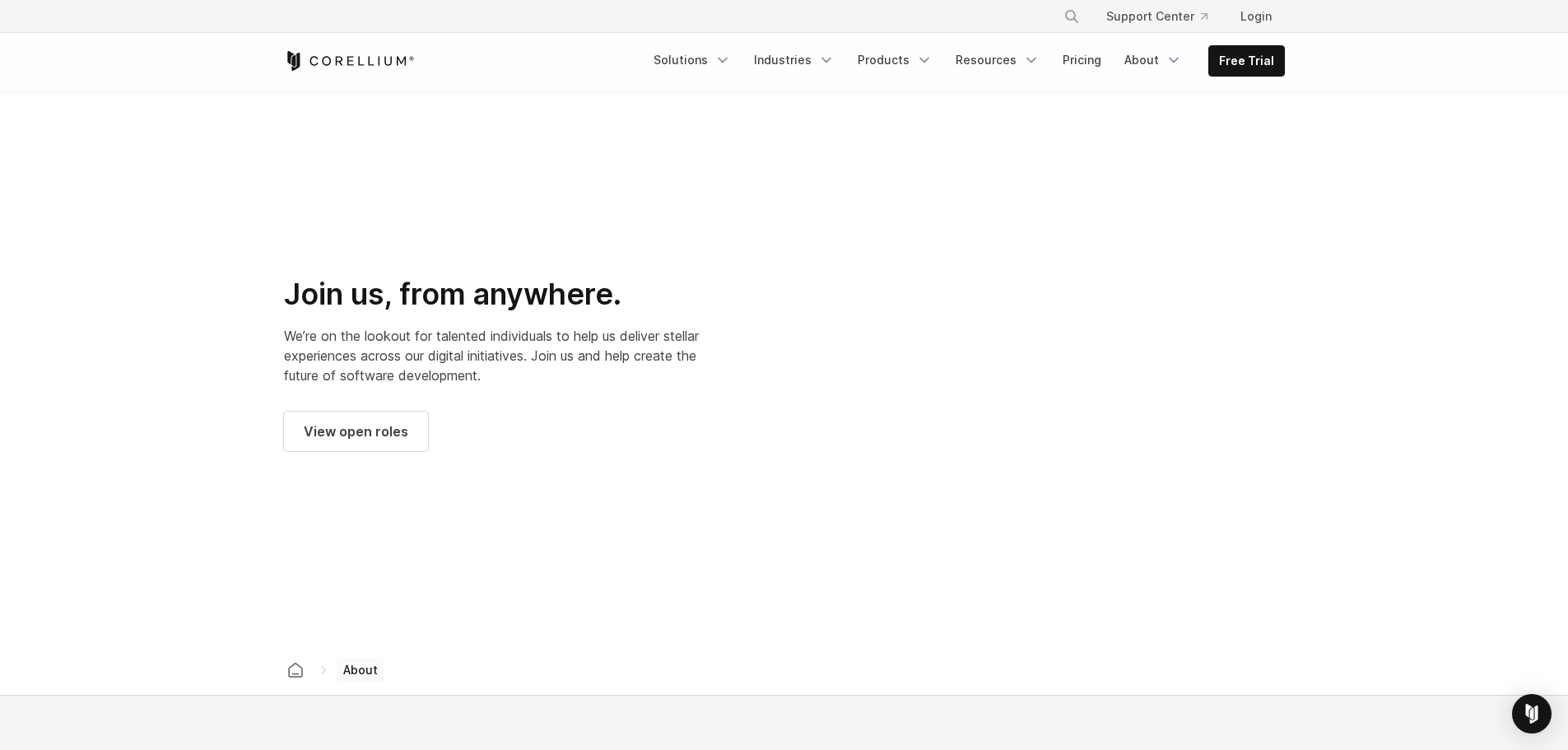
click at [1079, 368] on div at bounding box center [1043, 364] width 484 height 484
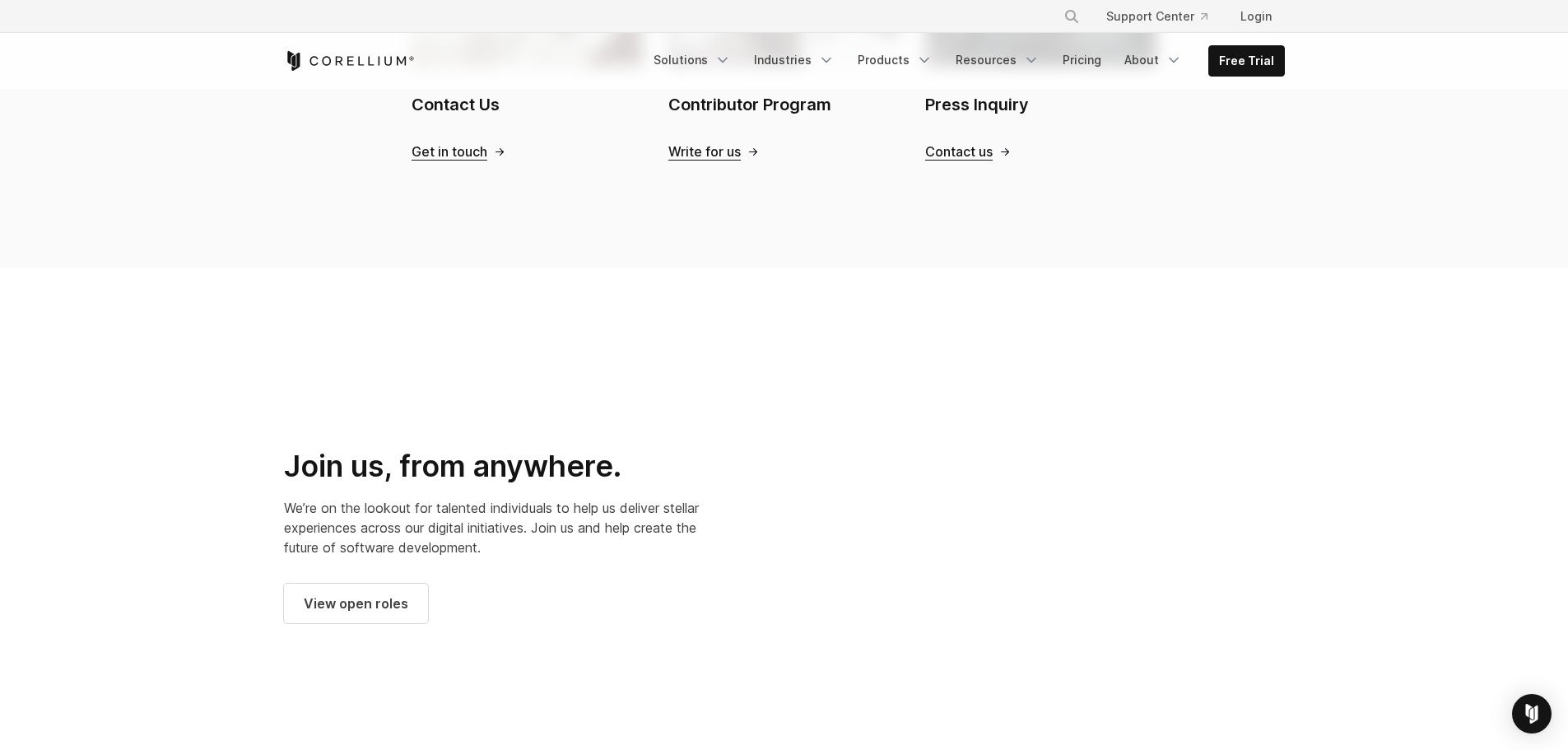
scroll to position [1976, 0]
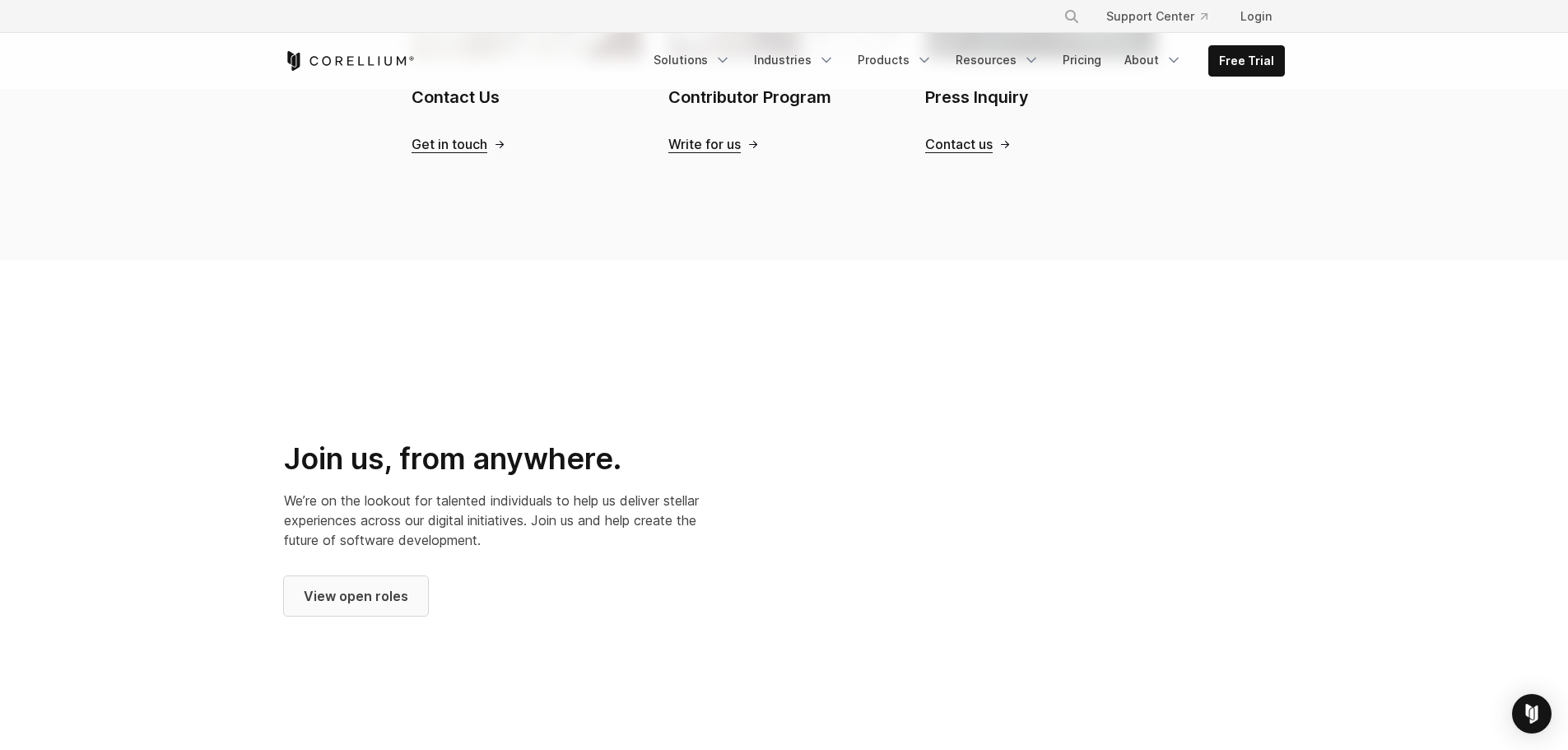
click at [375, 586] on span "View open roles" at bounding box center [356, 596] width 105 height 20
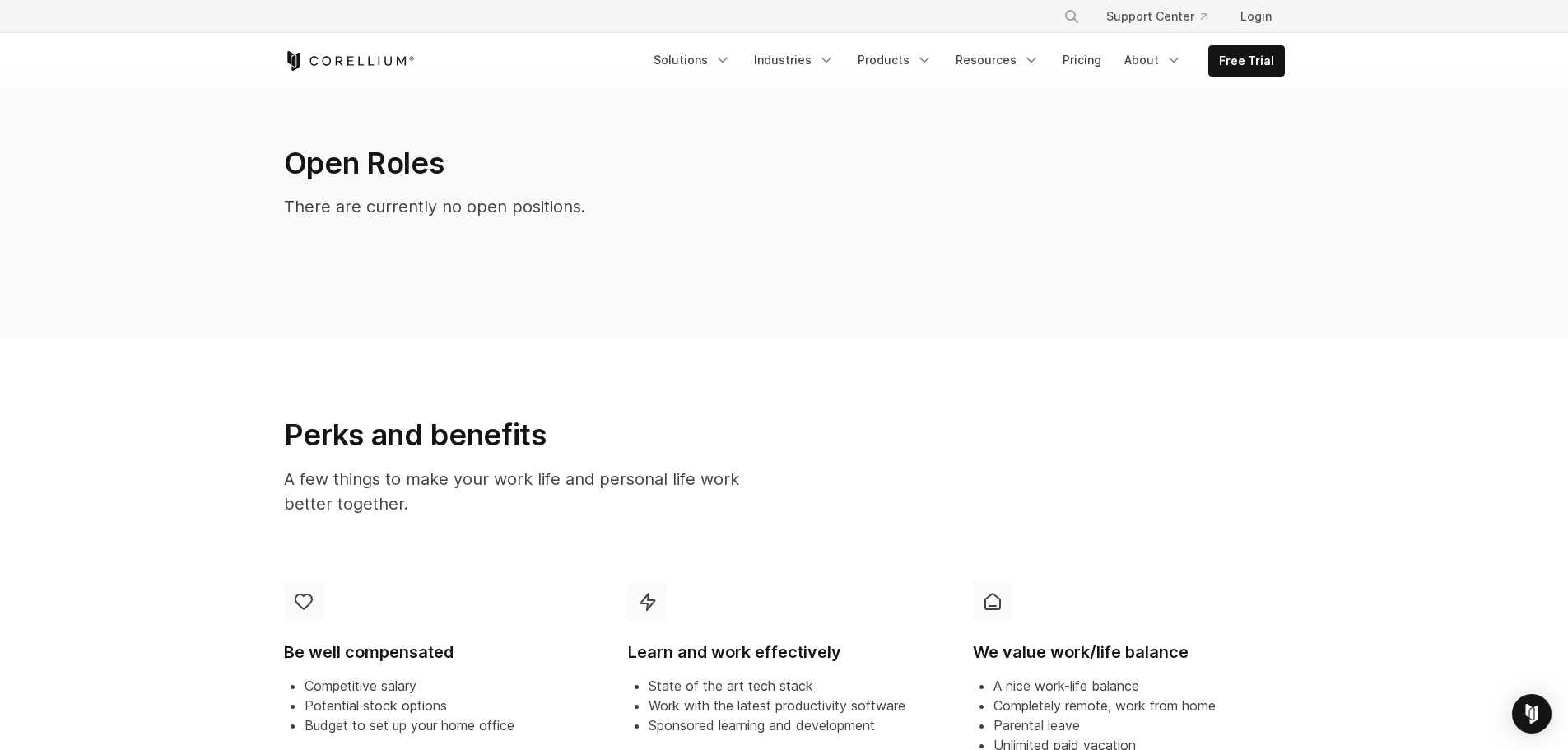
scroll to position [576, 0]
